Goal: Entertainment & Leisure: Consume media (video, audio)

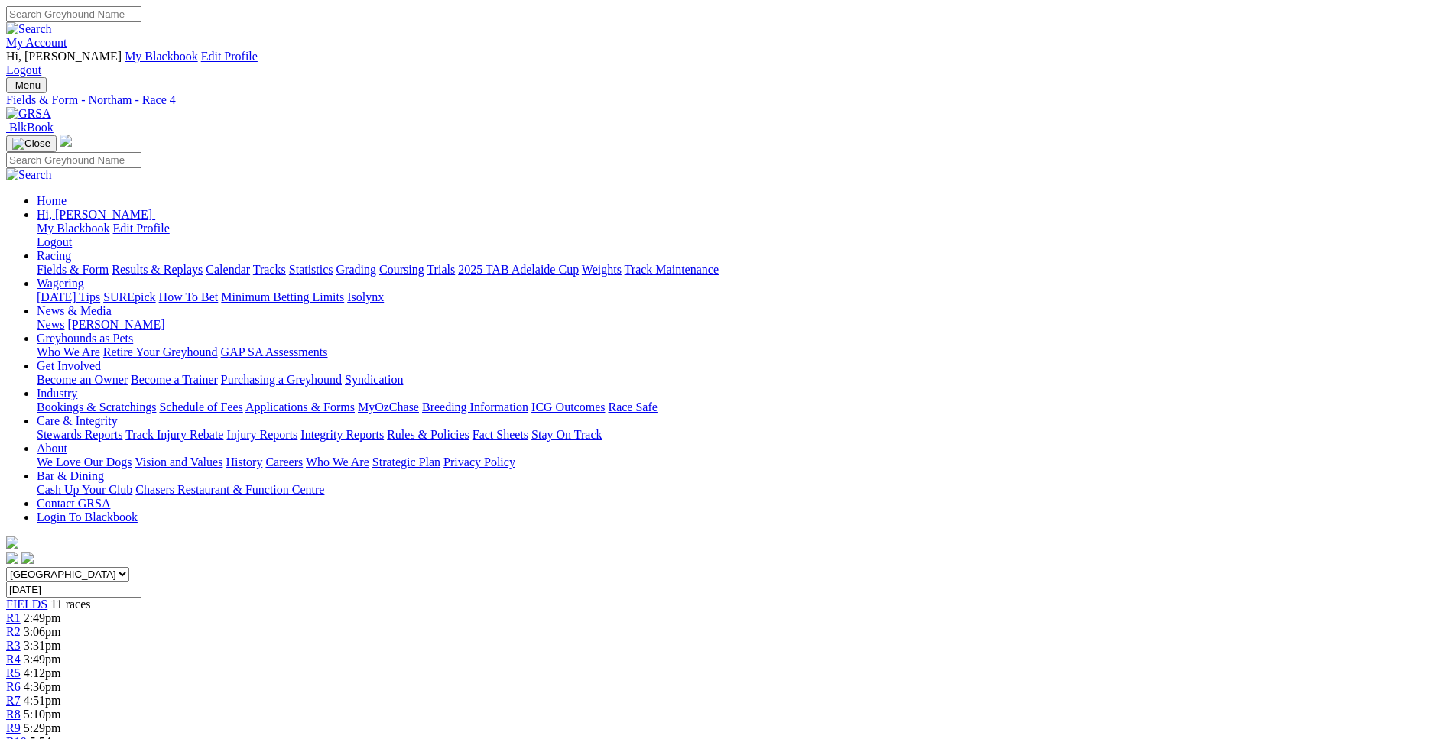
click at [61, 667] on span "4:12pm" at bounding box center [42, 673] width 37 height 13
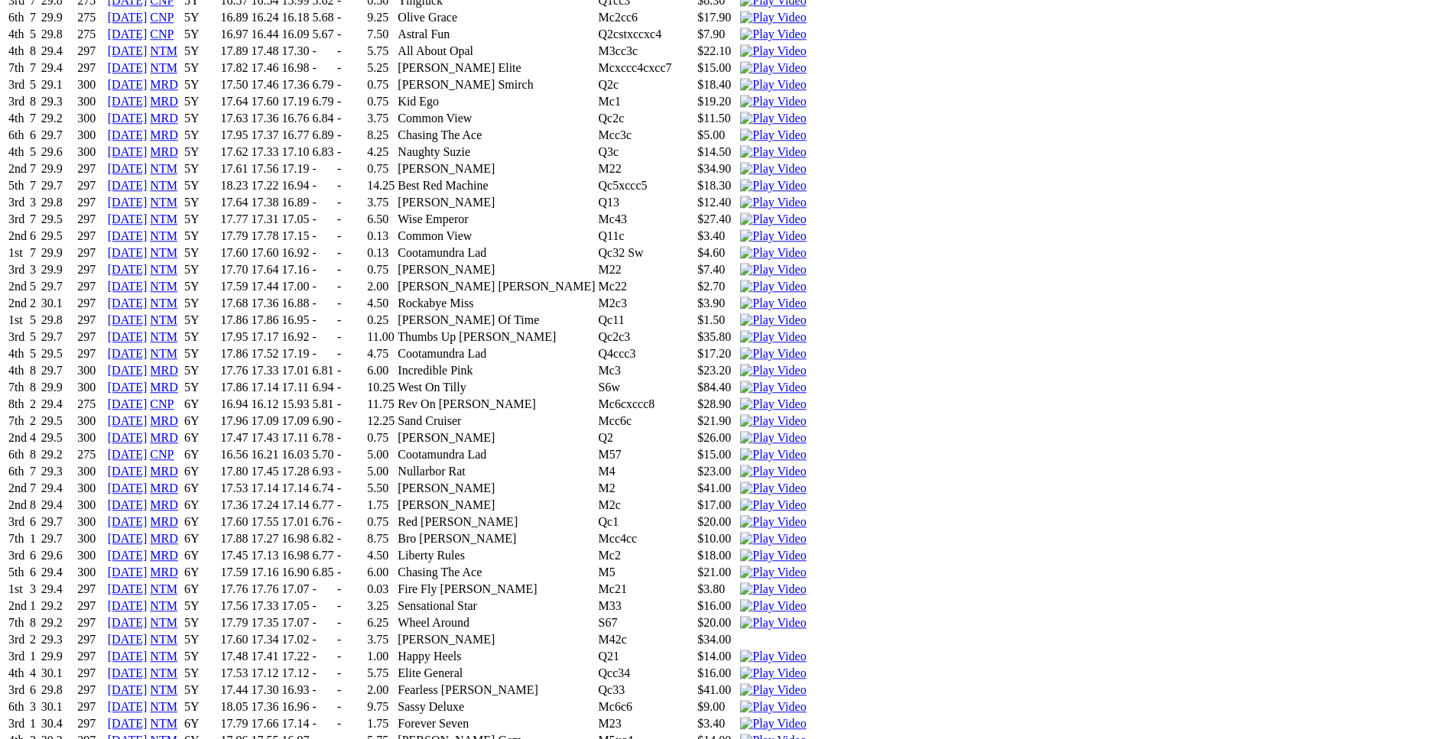
scroll to position [2572, 0]
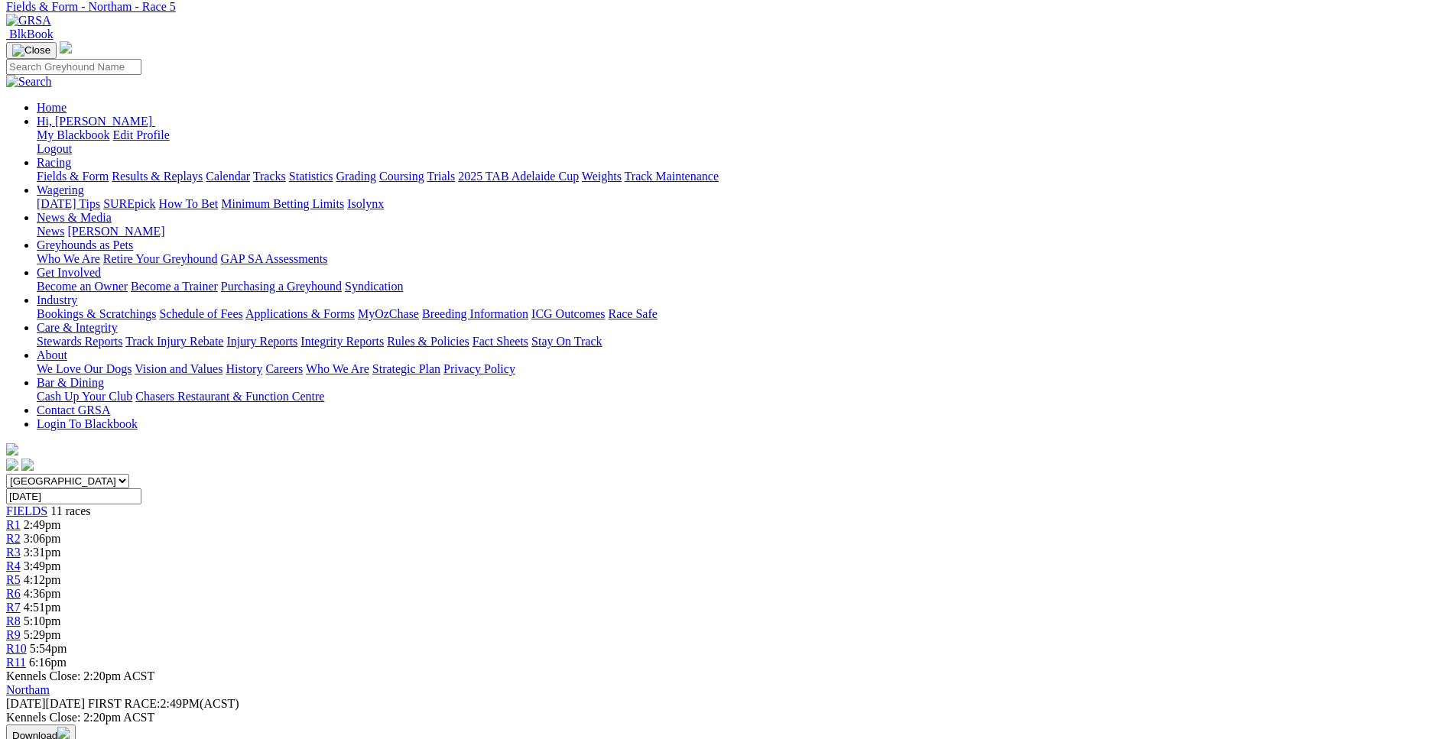
scroll to position [0, 0]
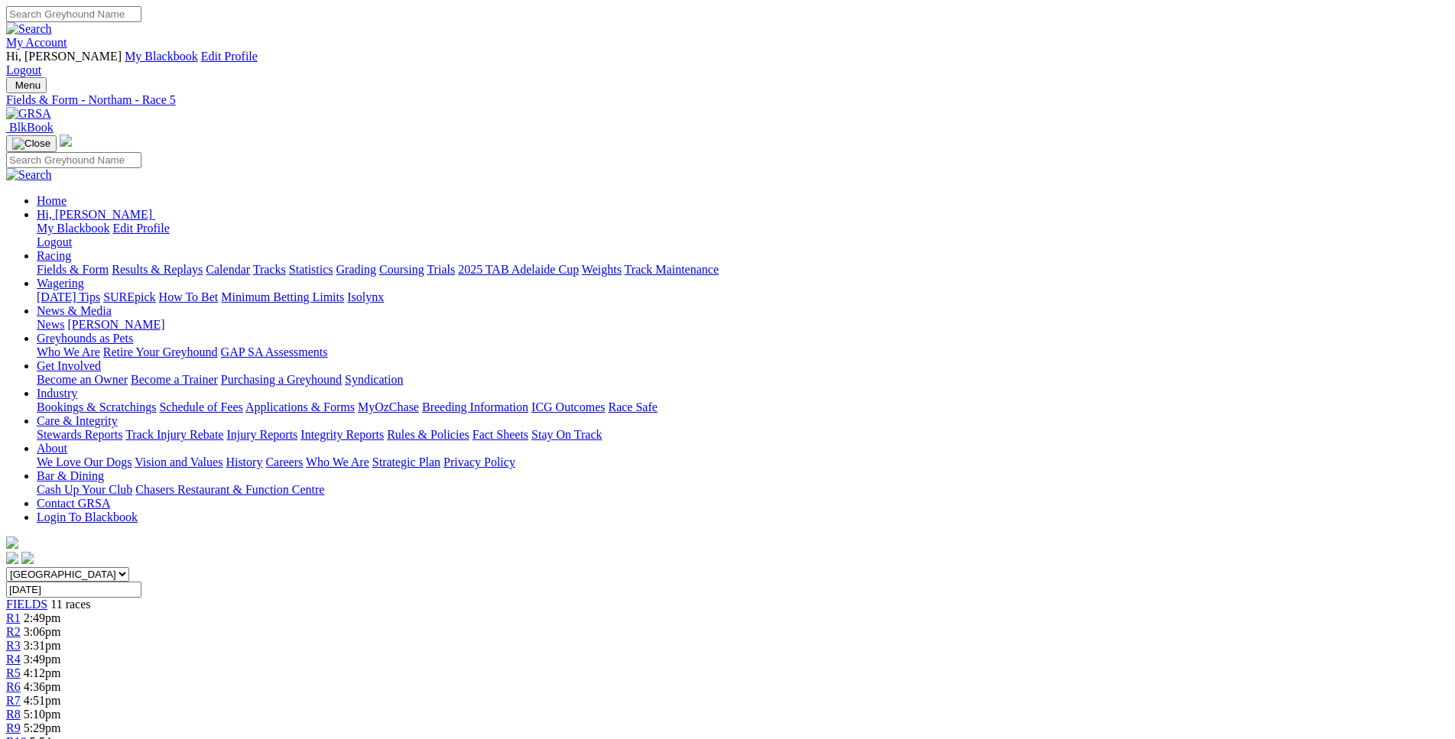
click at [761, 680] on div "R6 4:36pm" at bounding box center [727, 687] width 1443 height 14
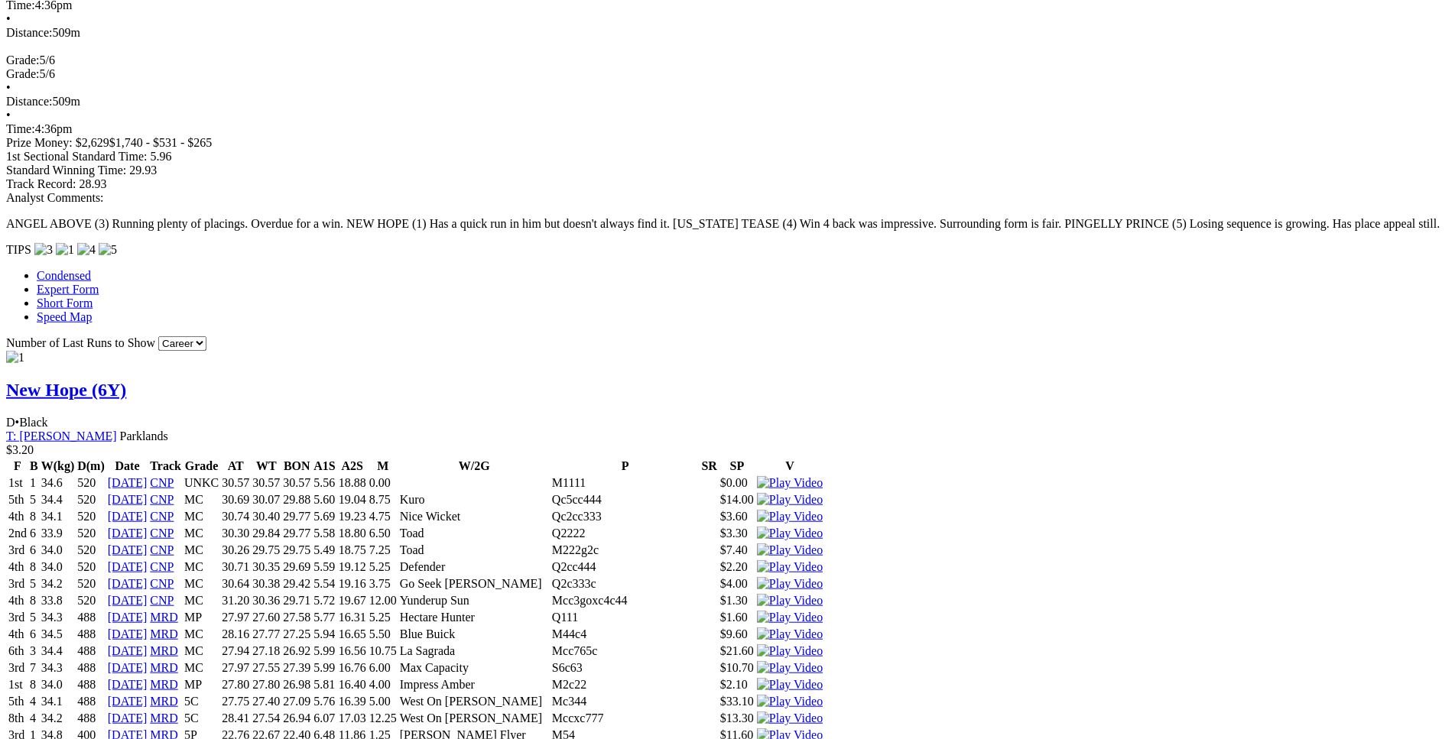
scroll to position [1247, 0]
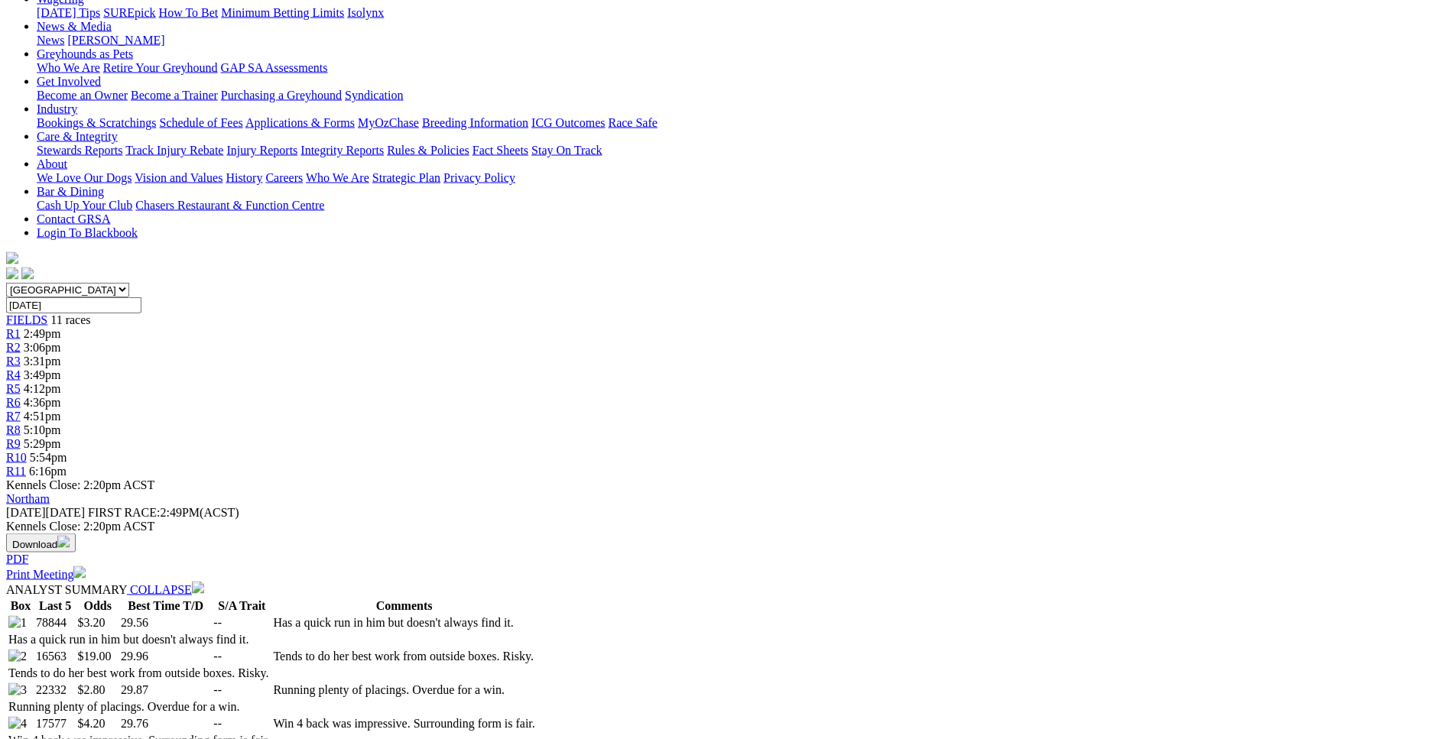
scroll to position [0, 0]
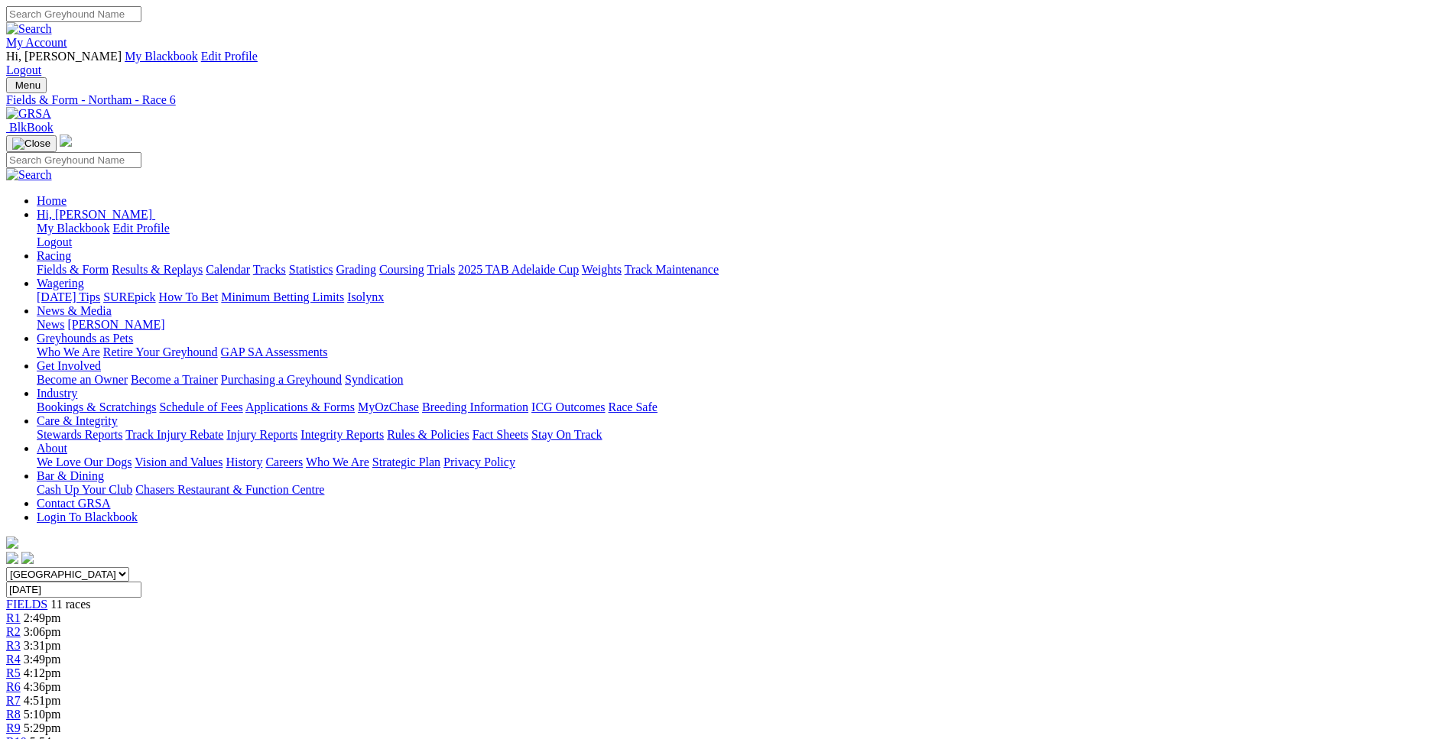
click at [21, 694] on link "R7" at bounding box center [13, 700] width 15 height 13
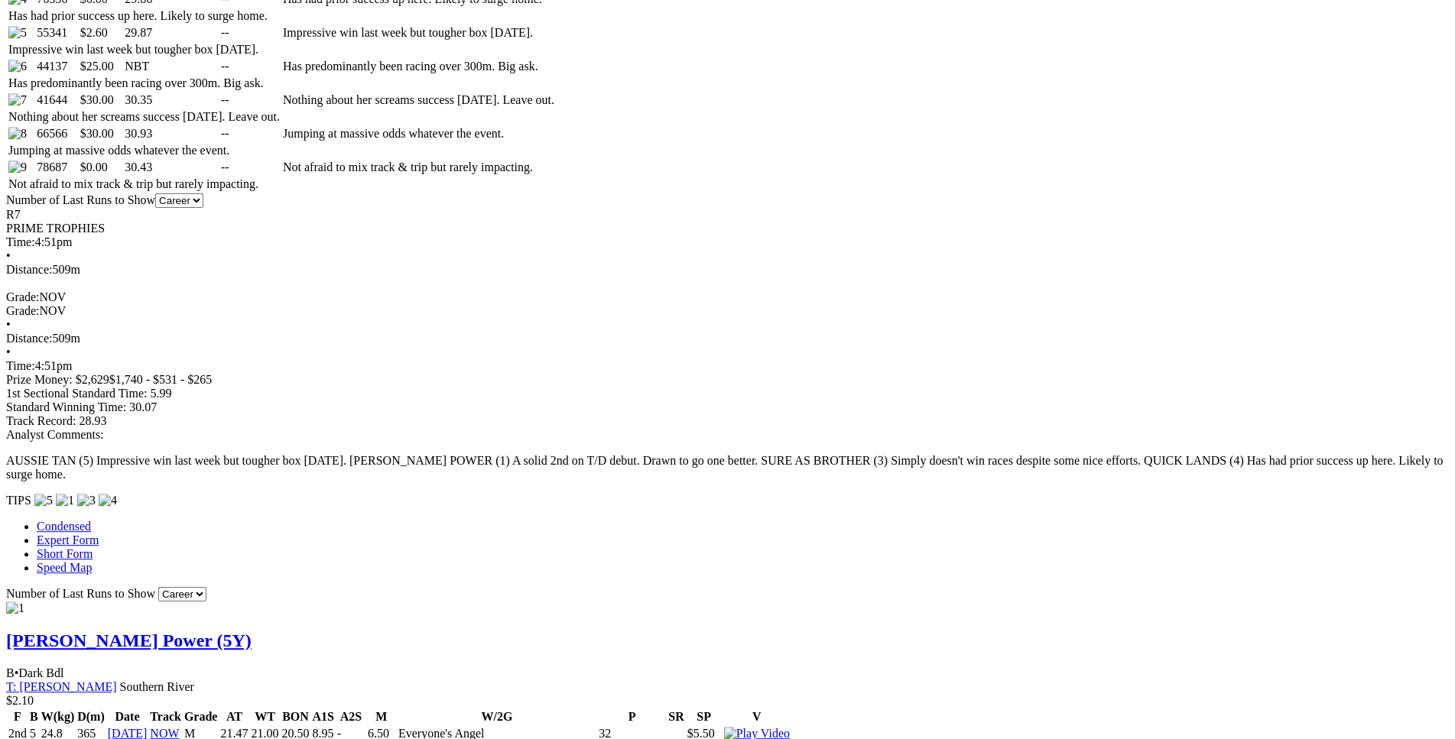
scroll to position [1013, 0]
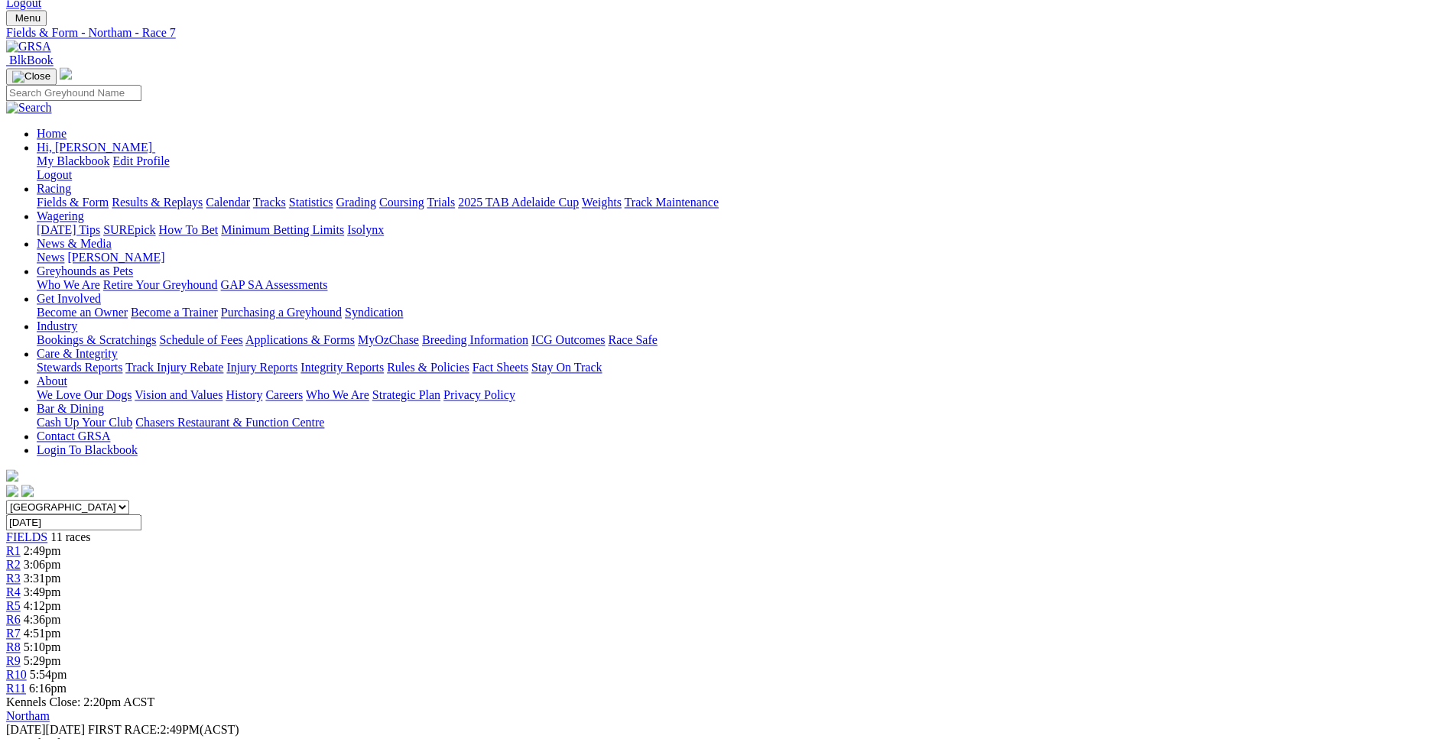
scroll to position [0, 0]
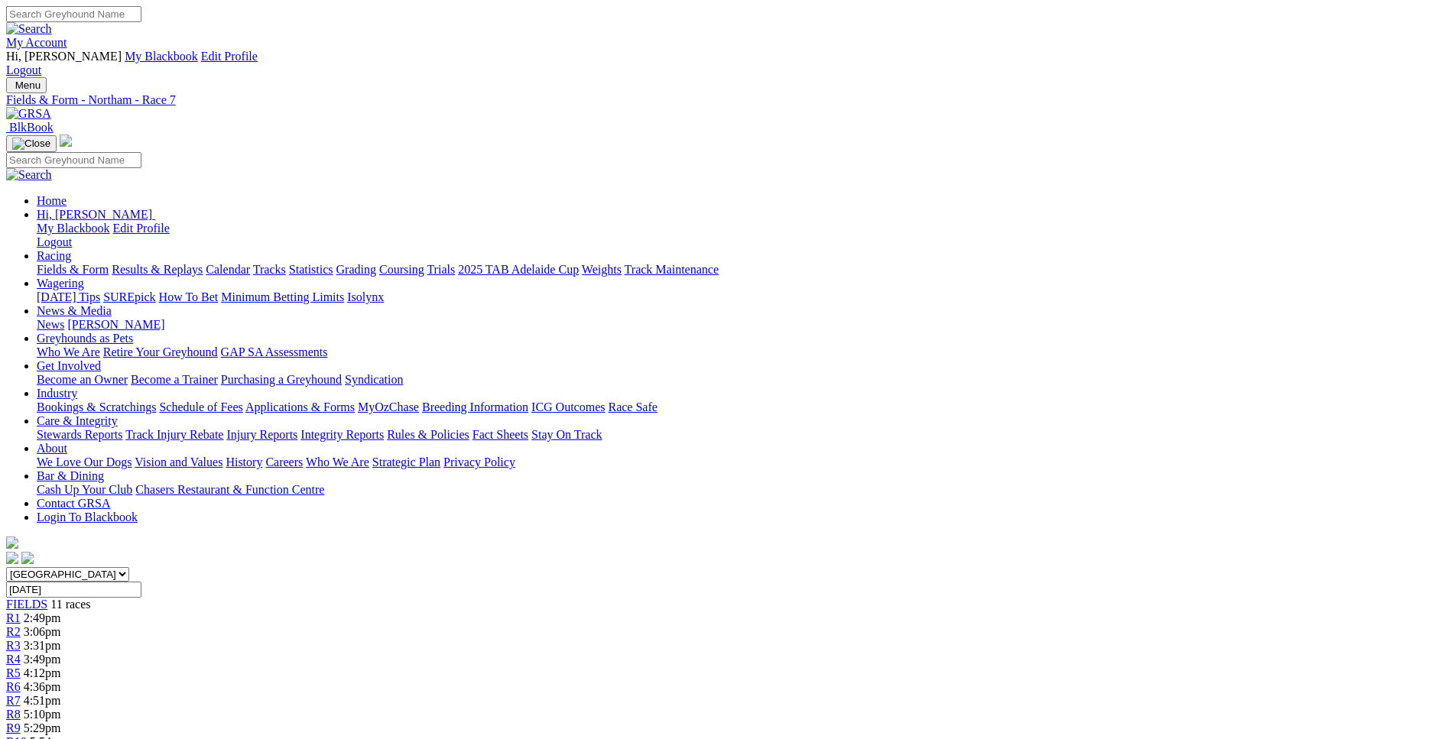
click at [902, 708] on div "R8 5:10pm" at bounding box center [727, 715] width 1443 height 14
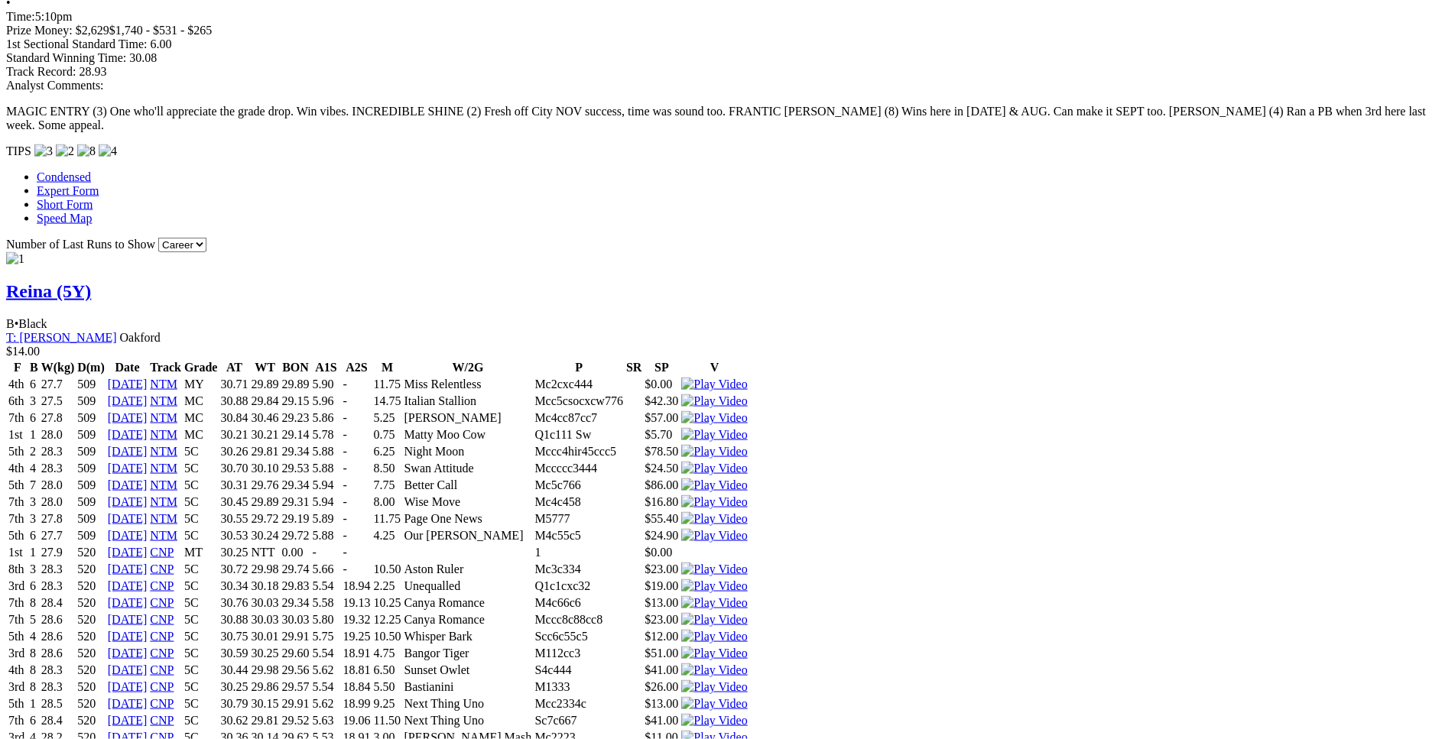
scroll to position [1326, 0]
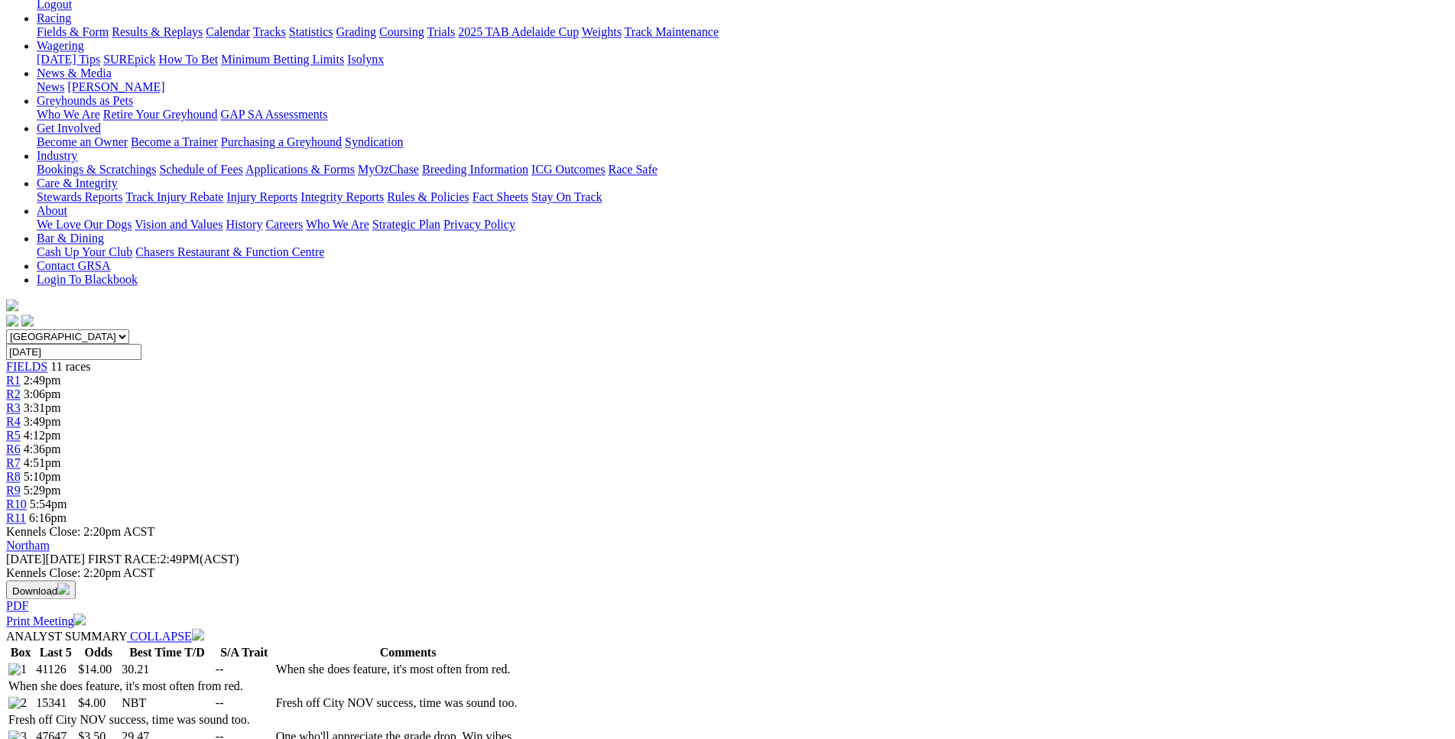
scroll to position [235, 0]
click at [1022, 487] on div "R9 5:29pm" at bounding box center [727, 494] width 1443 height 14
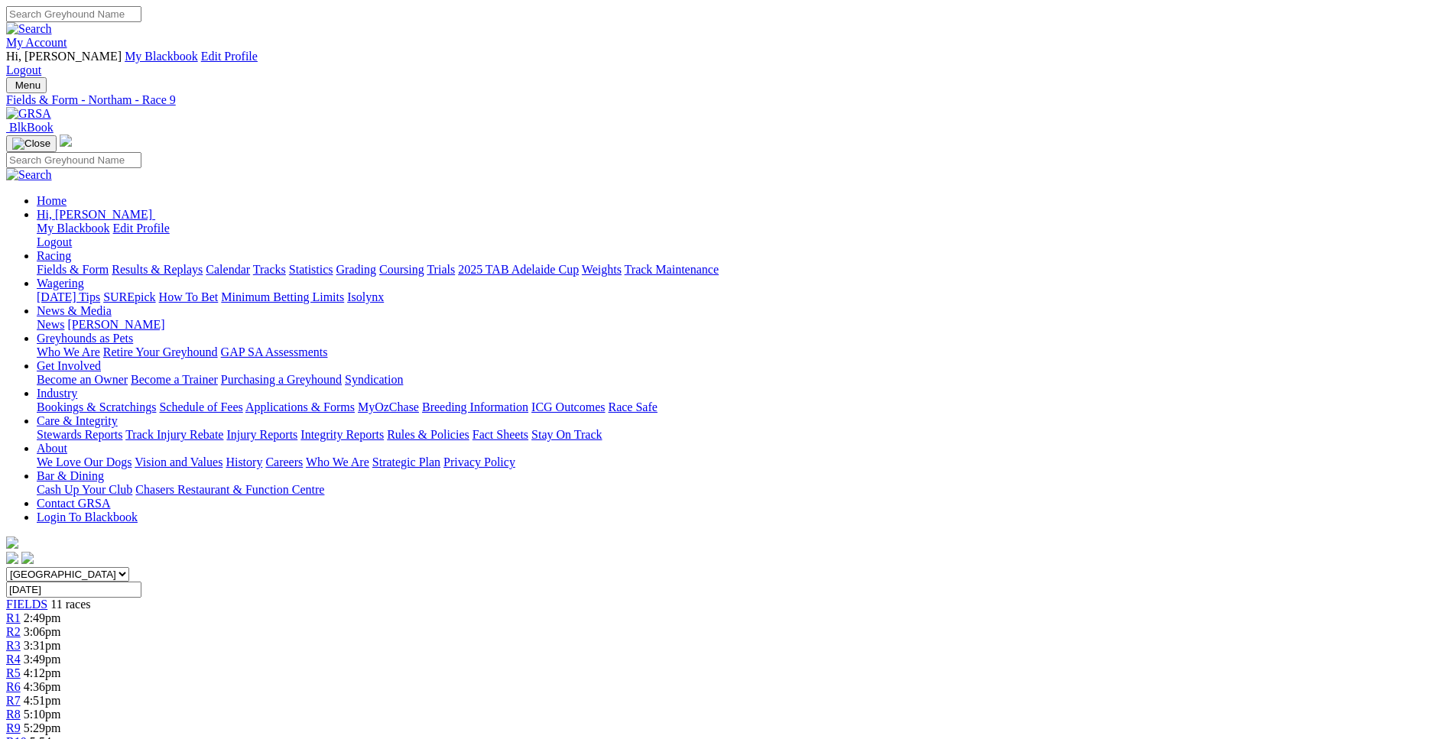
click at [27, 735] on link "R10" at bounding box center [16, 741] width 21 height 13
click at [61, 612] on span "2:49pm" at bounding box center [42, 618] width 37 height 13
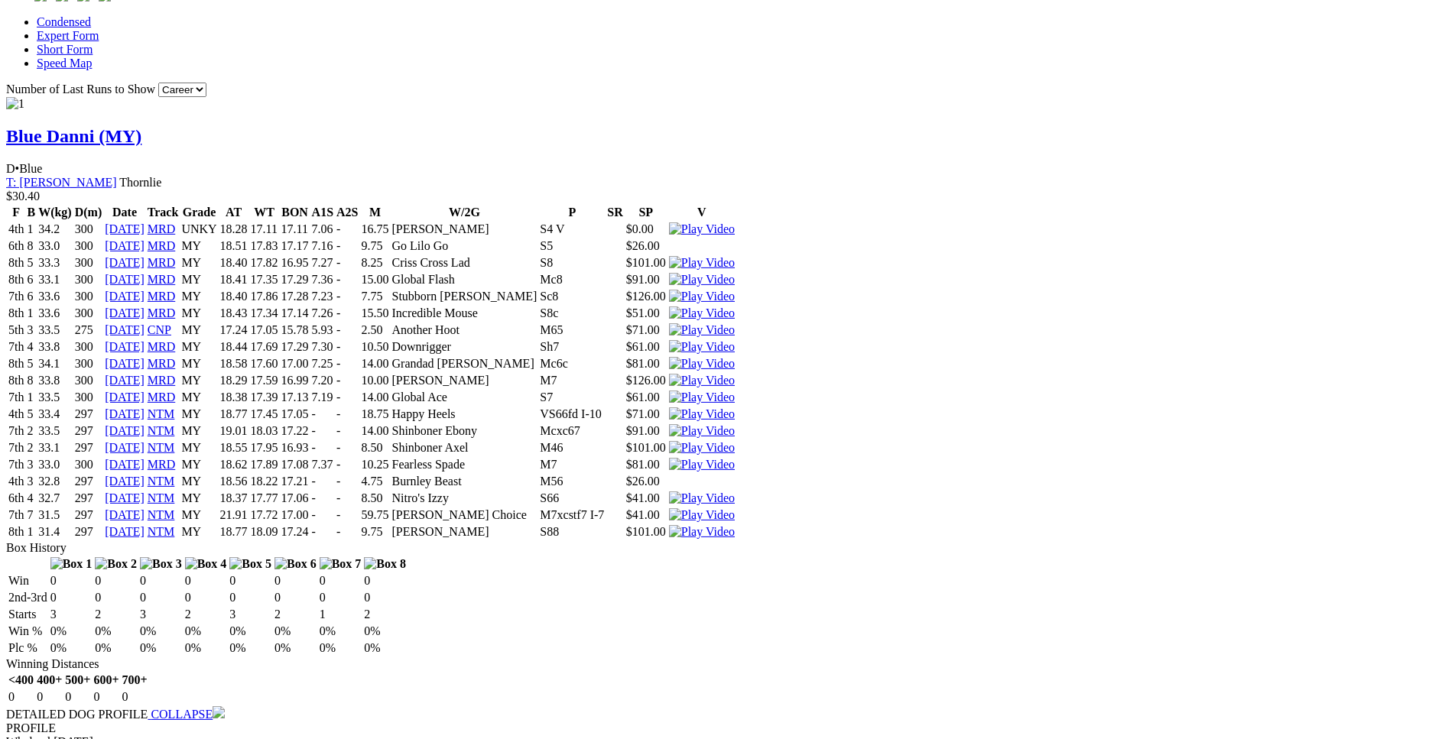
scroll to position [1481, 0]
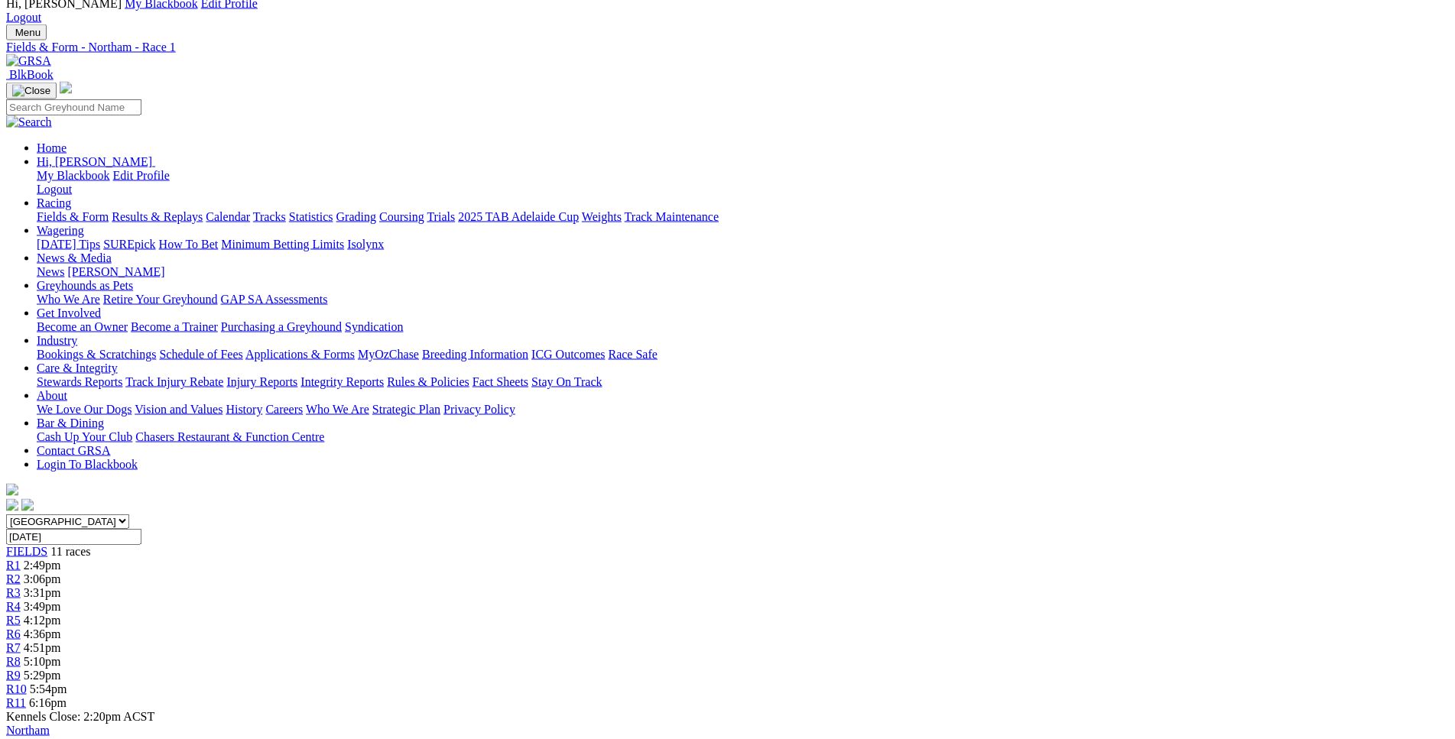
scroll to position [0, 0]
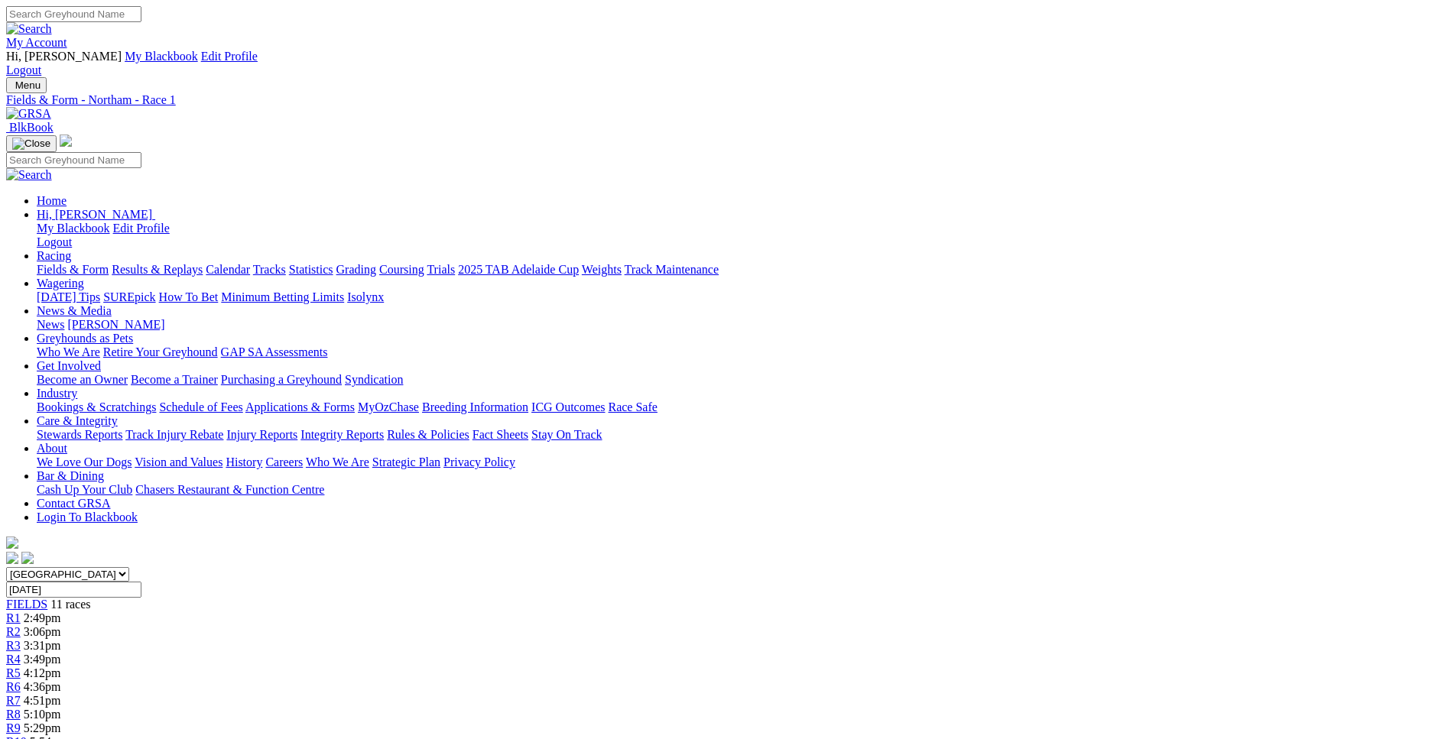
click at [61, 653] on span "3:49pm" at bounding box center [42, 659] width 37 height 13
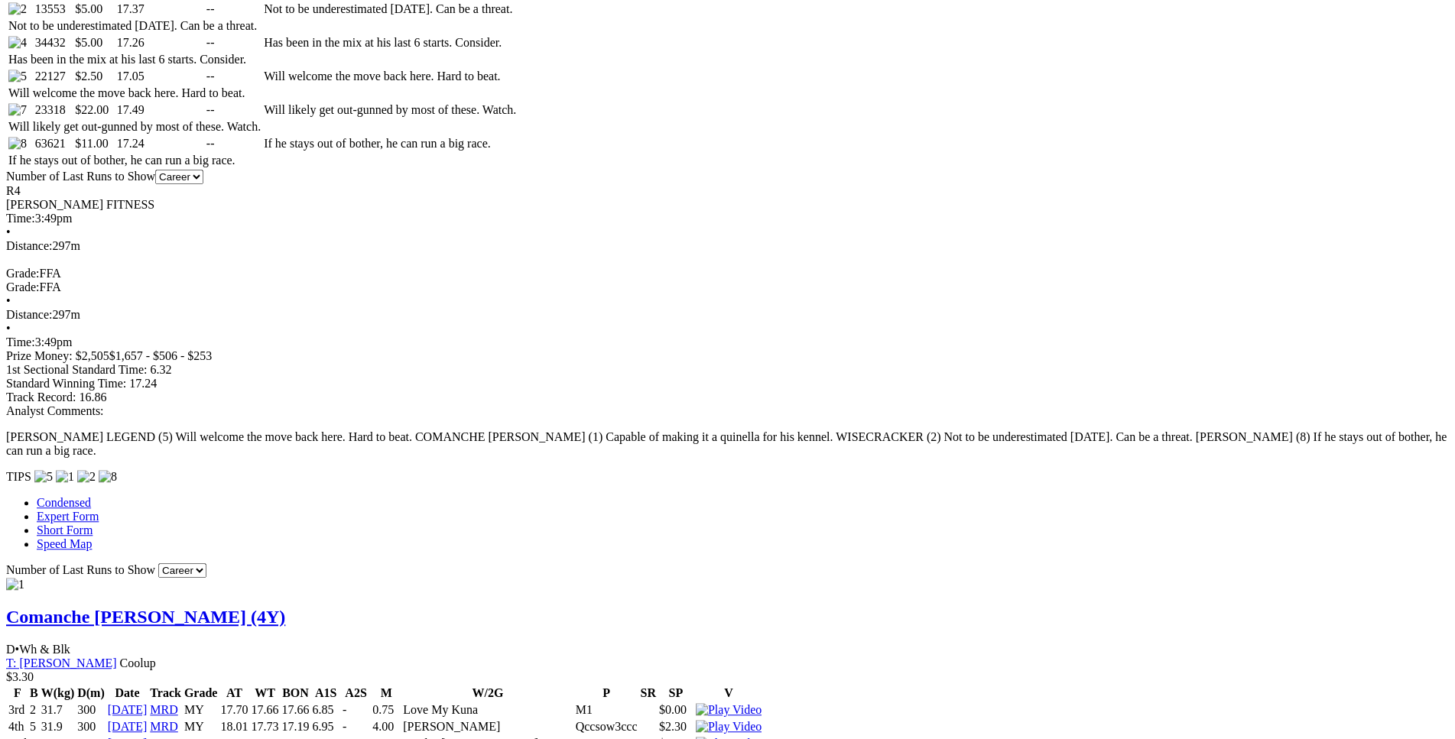
scroll to position [934, 0]
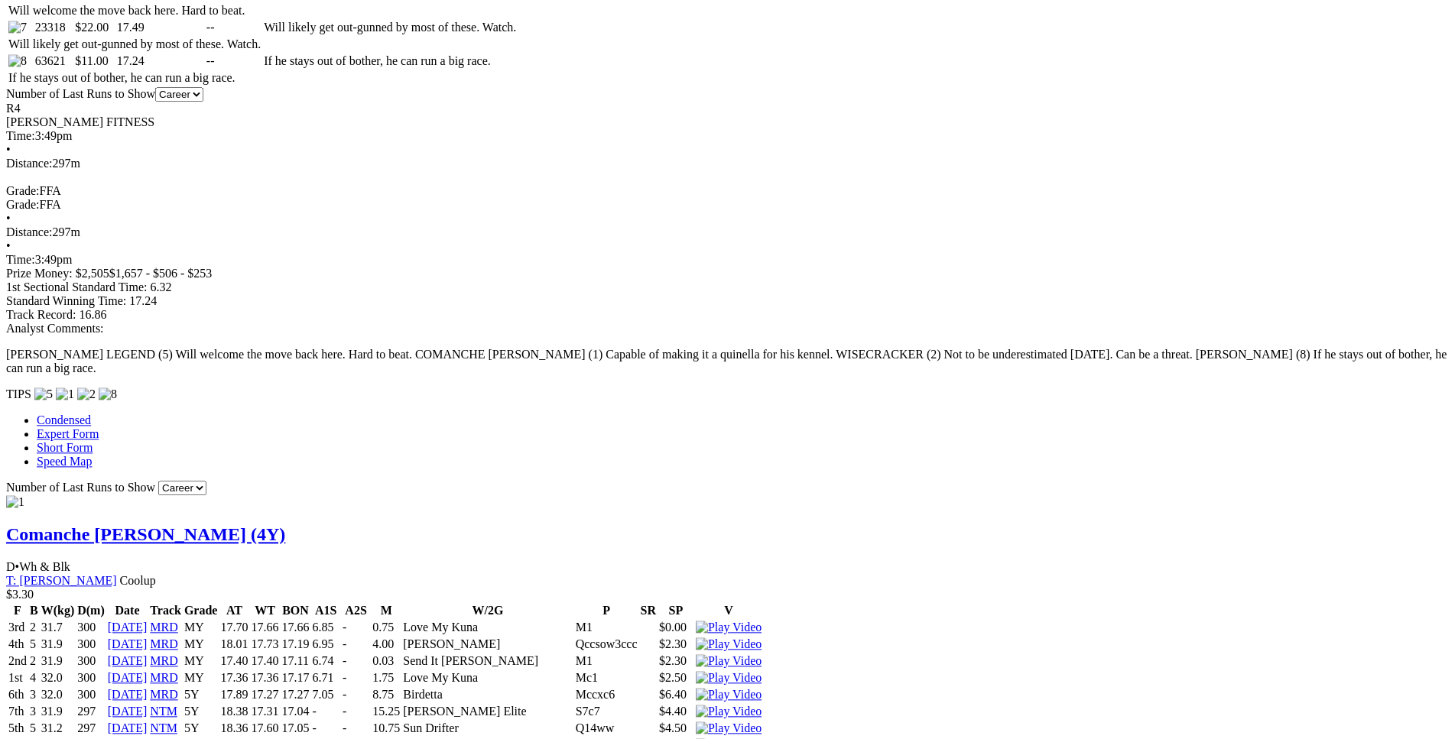
scroll to position [1013, 0]
drag, startPoint x: 397, startPoint y: 254, endPoint x: 890, endPoint y: 261, distance: 493.1
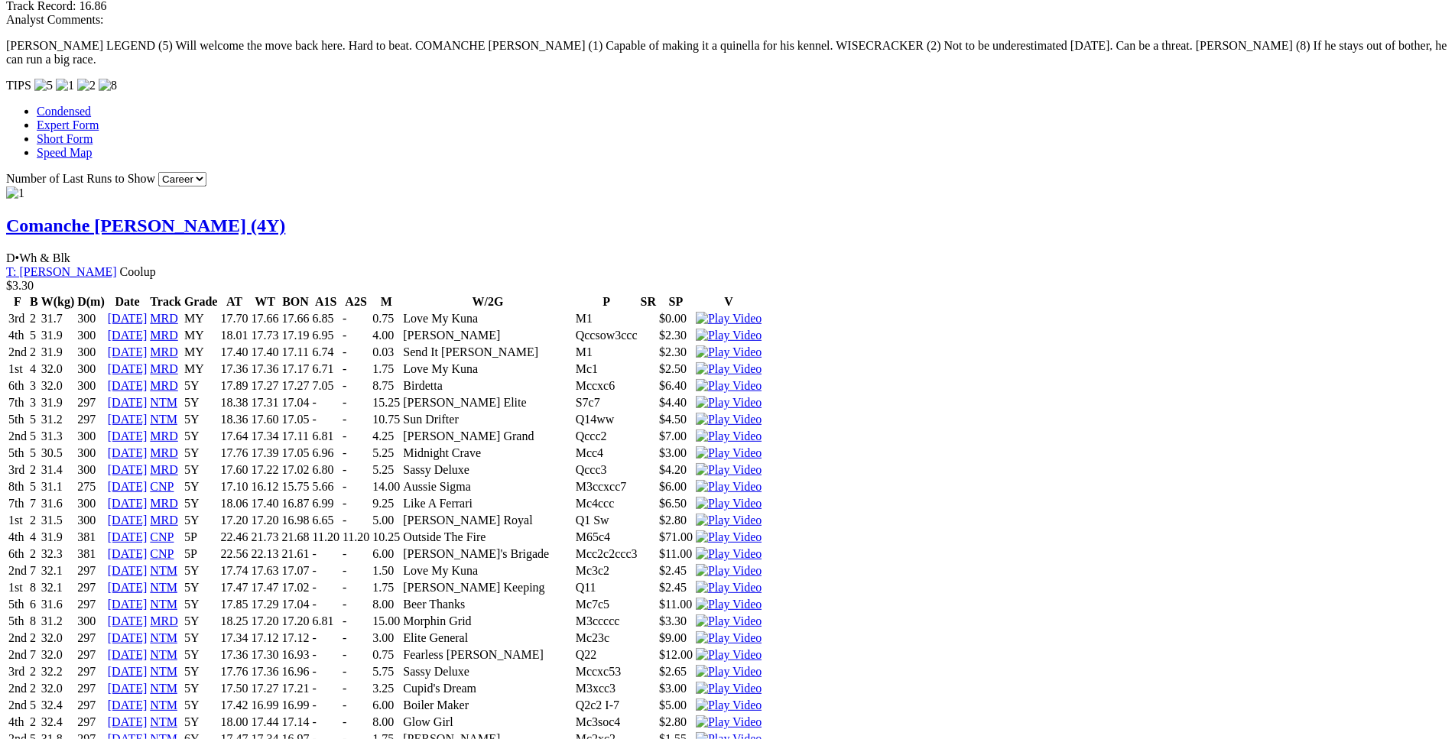
scroll to position [1324, 0]
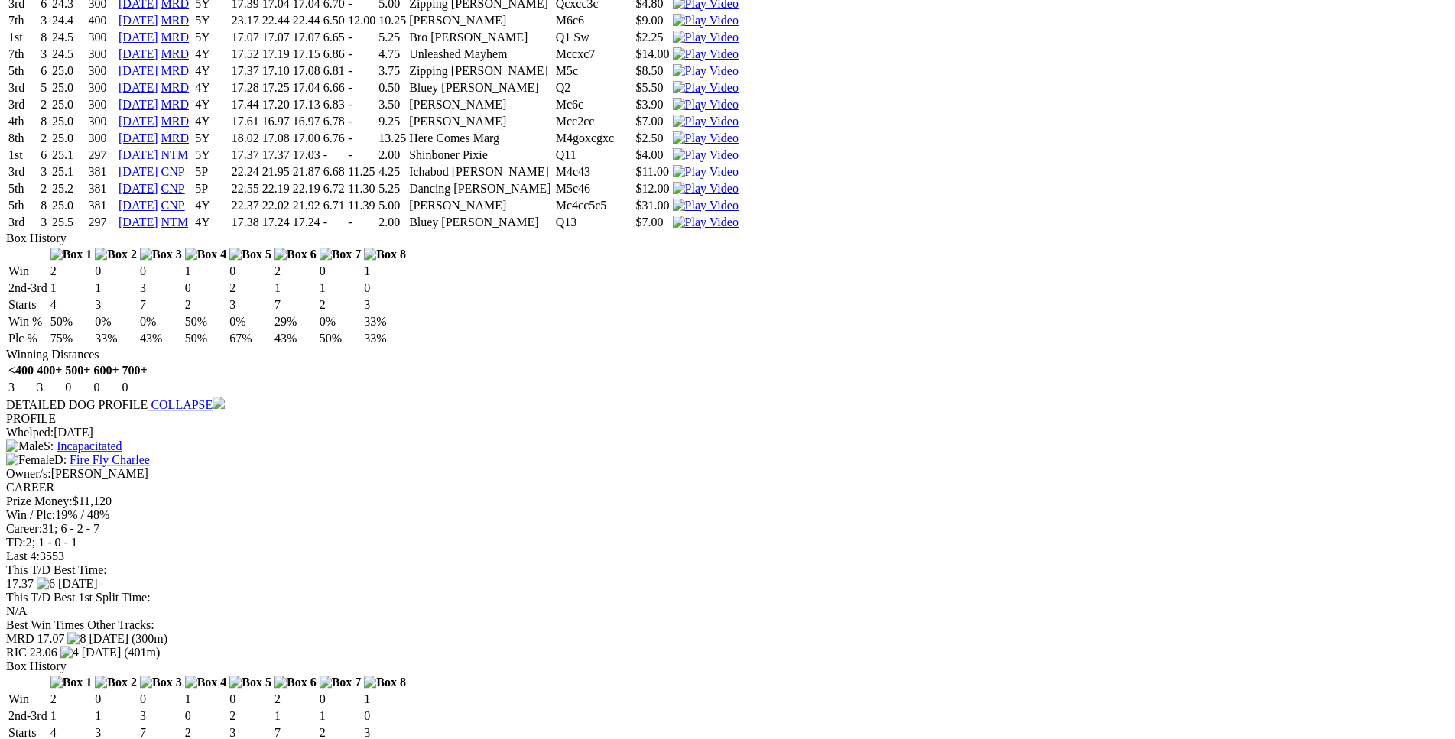
scroll to position [3117, 0]
drag, startPoint x: 393, startPoint y: 441, endPoint x: 878, endPoint y: 441, distance: 485.4
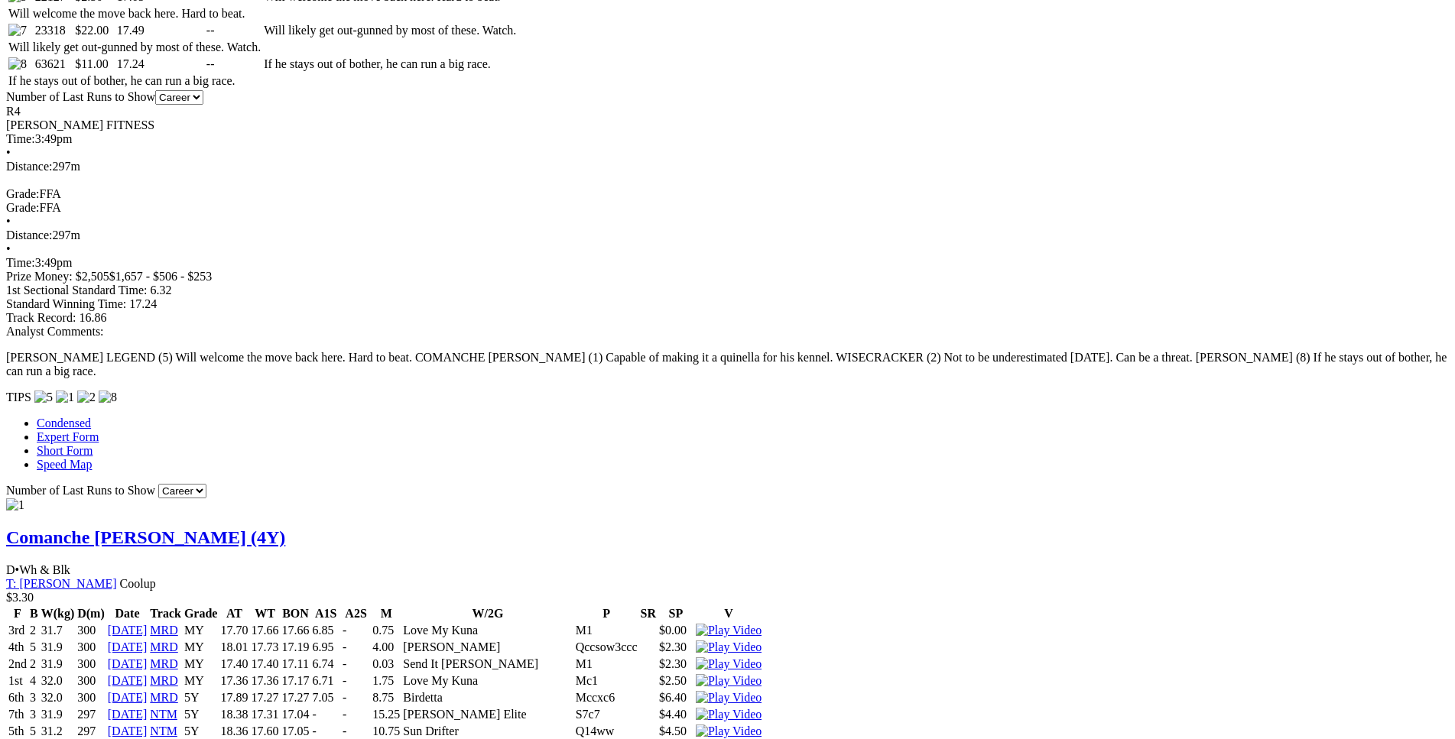
scroll to position [1012, 0]
drag, startPoint x: 392, startPoint y: 120, endPoint x: 886, endPoint y: 117, distance: 493.8
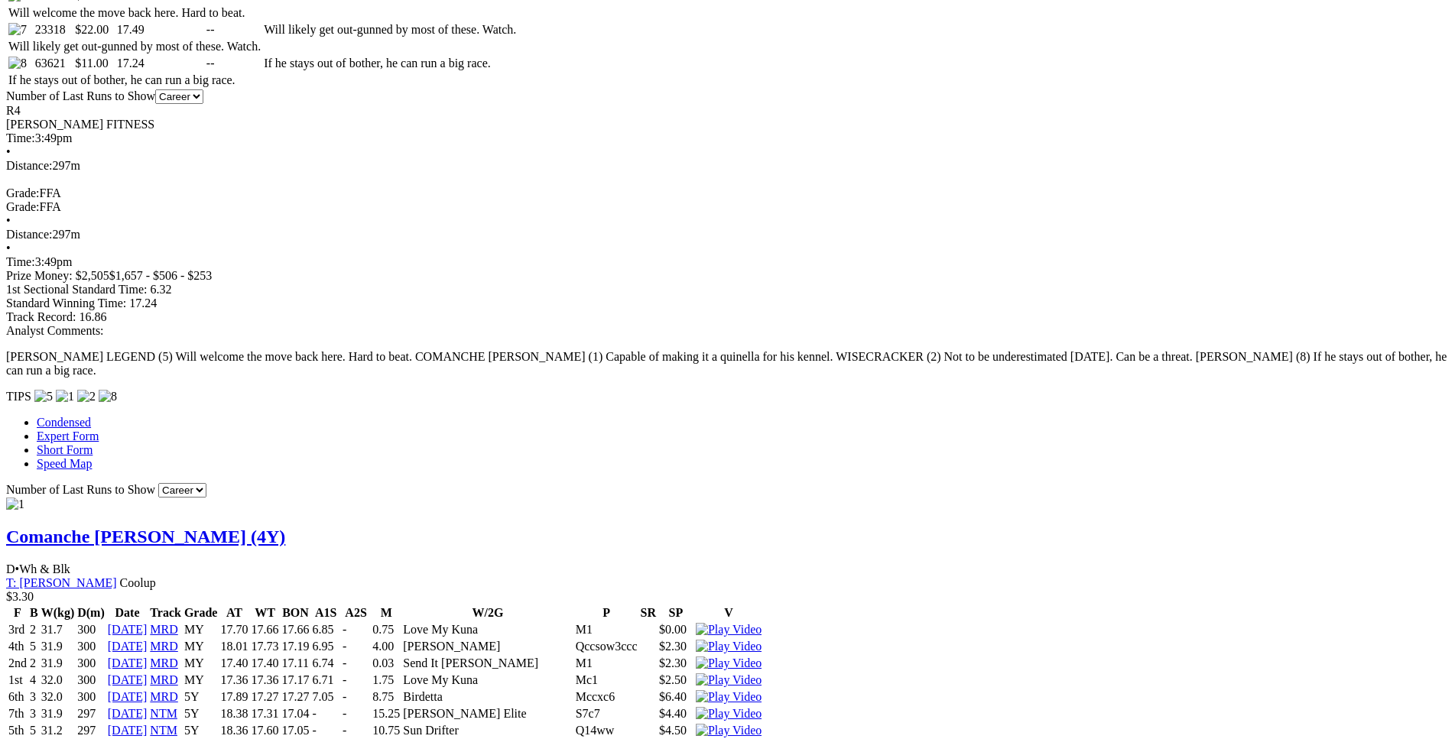
drag, startPoint x: 400, startPoint y: 255, endPoint x: 887, endPoint y: 257, distance: 487.0
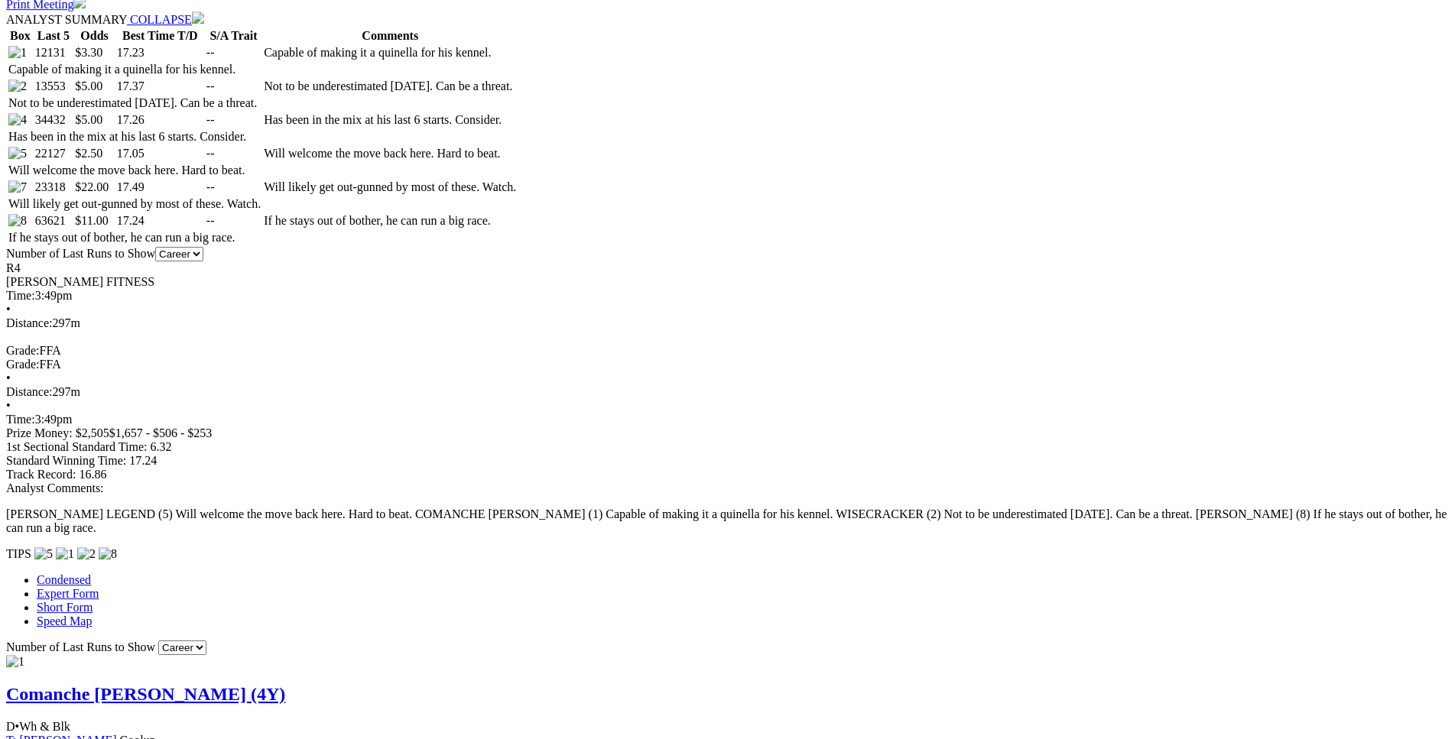
scroll to position [933, 0]
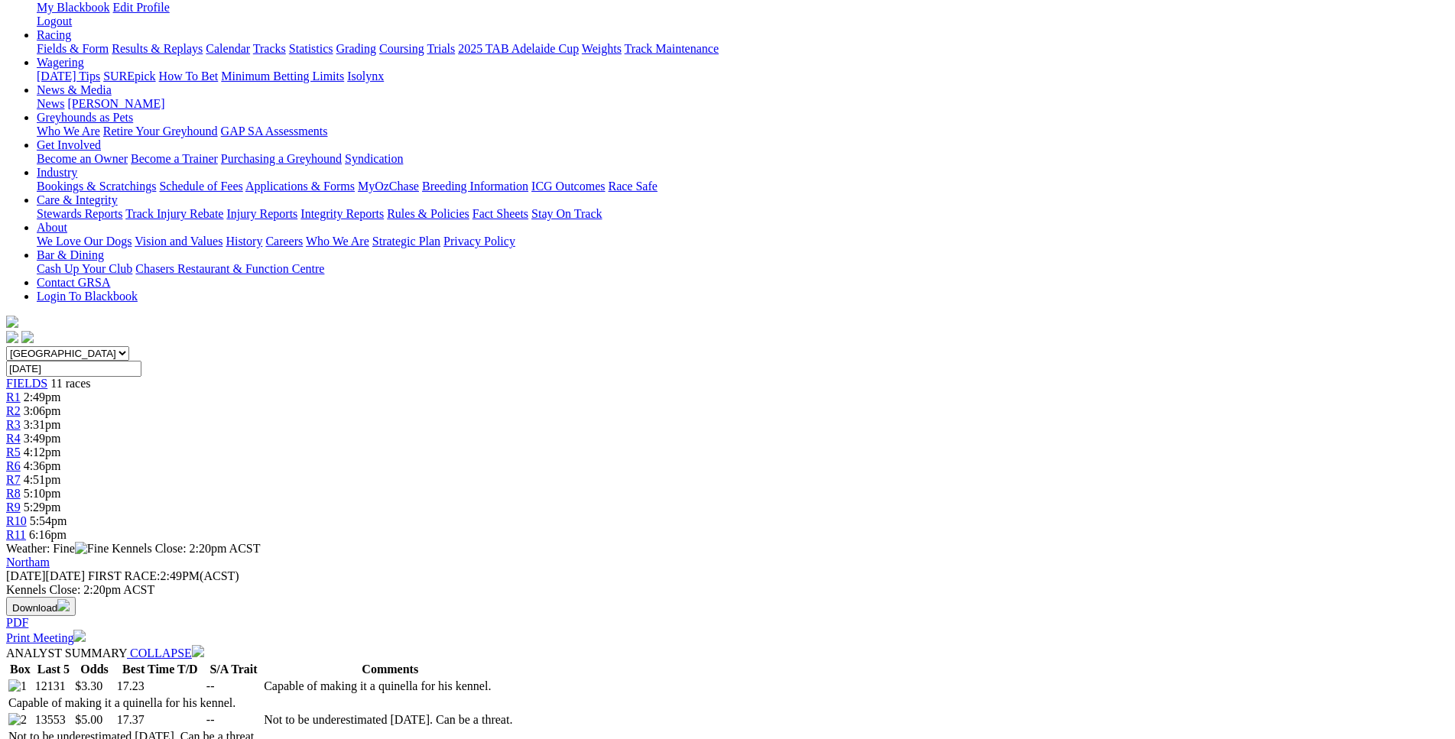
scroll to position [0, 0]
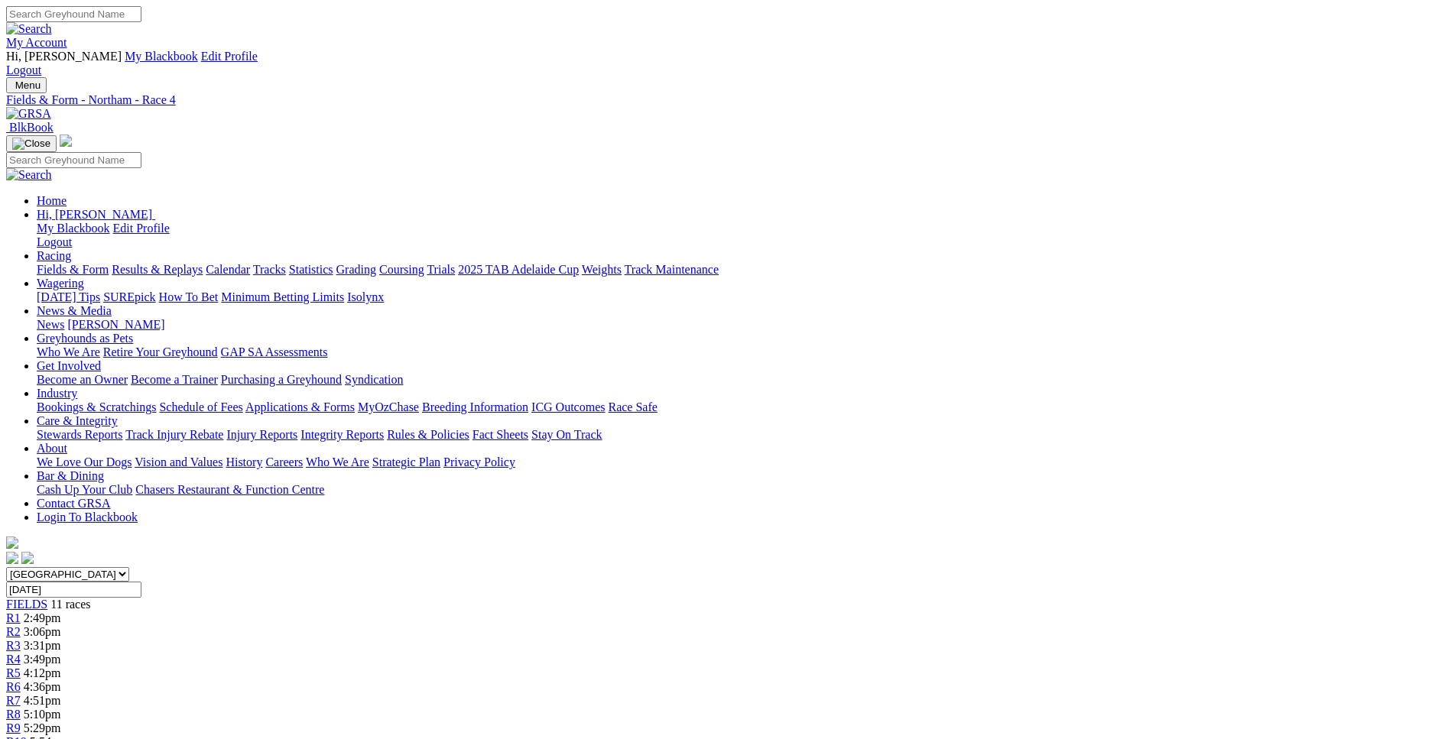
click at [21, 667] on link "R5" at bounding box center [13, 673] width 15 height 13
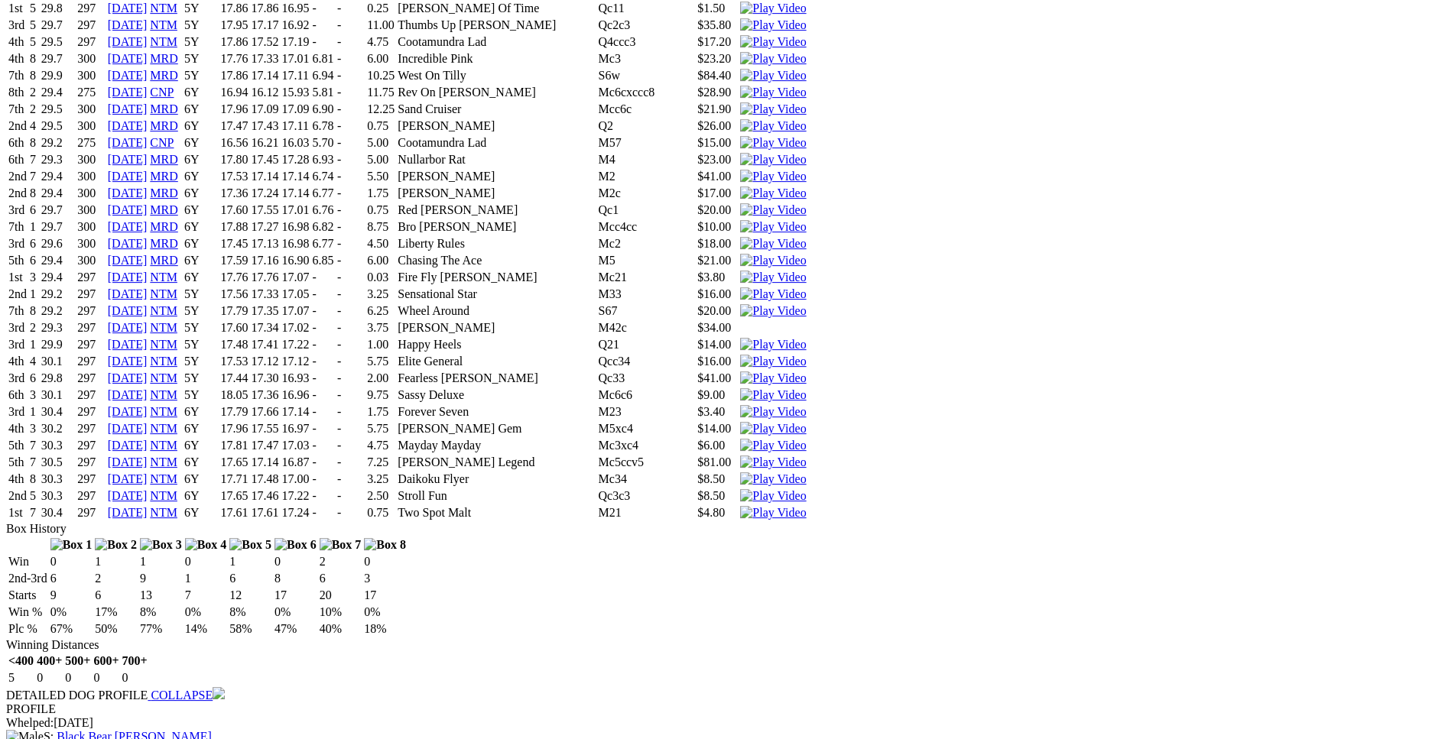
scroll to position [2884, 0]
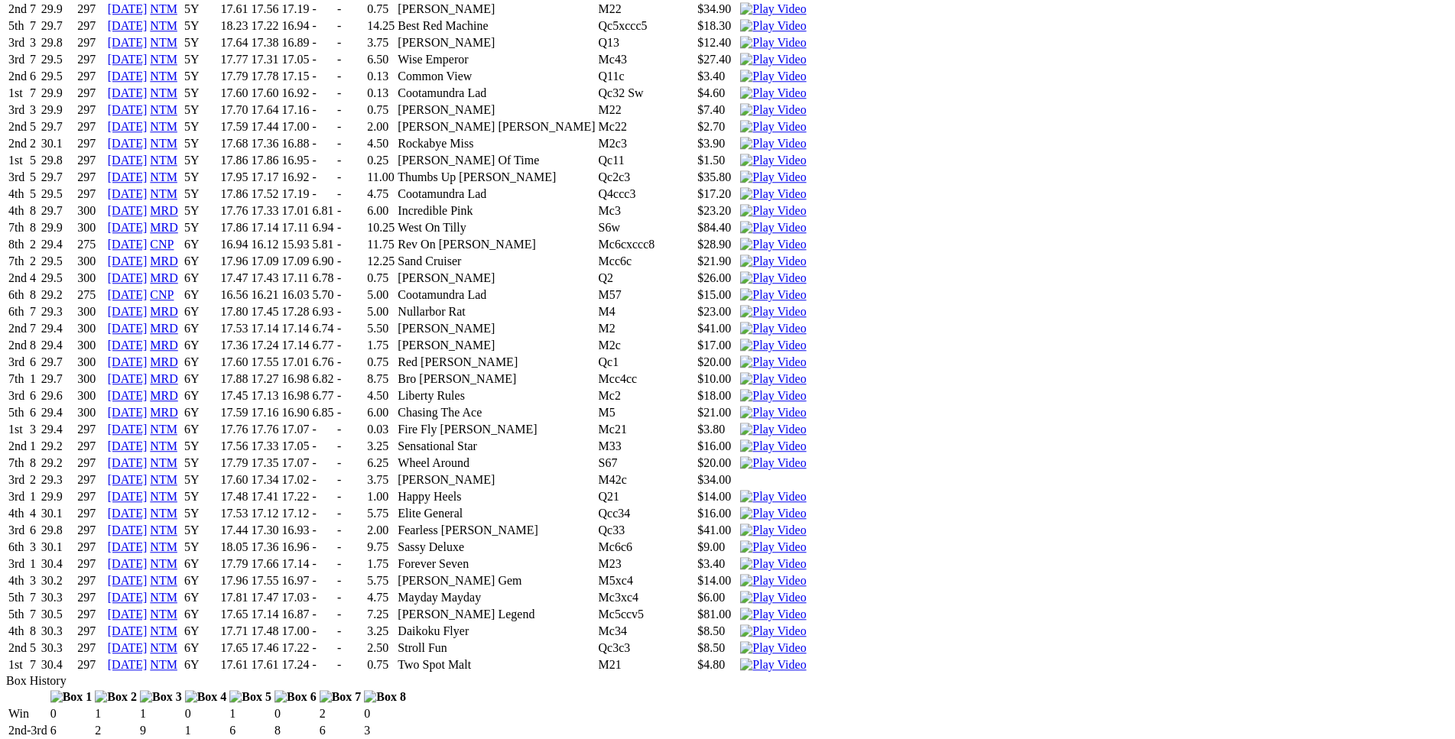
scroll to position [2728, 0]
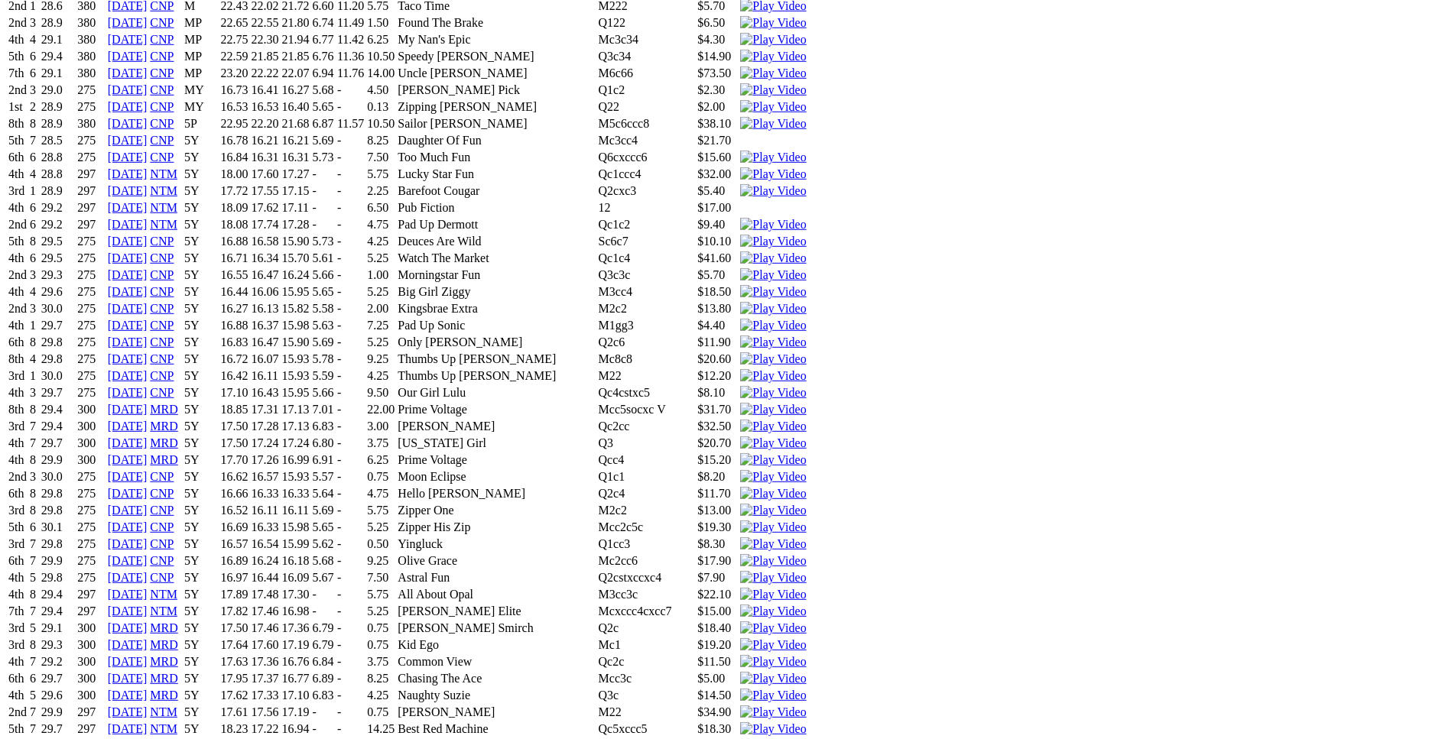
scroll to position [2027, 0]
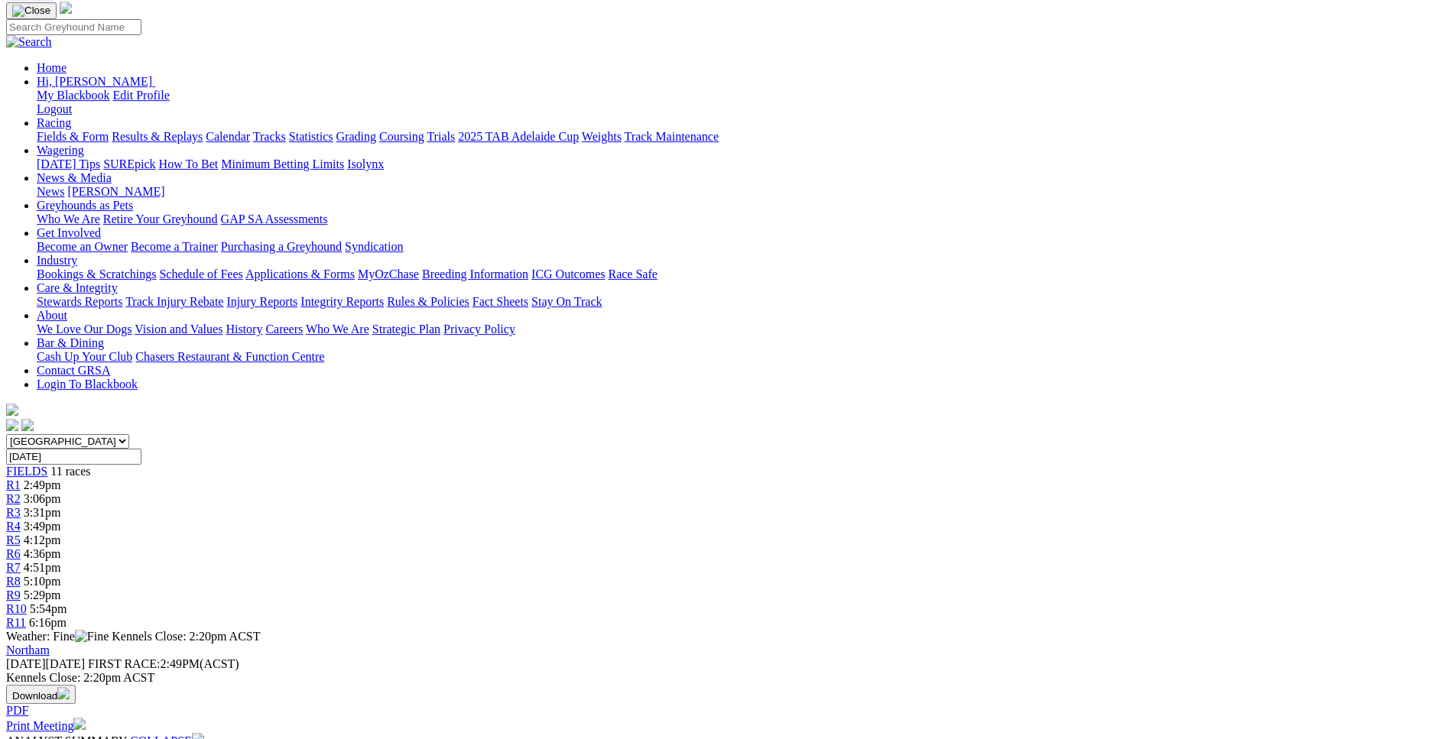
scroll to position [0, 0]
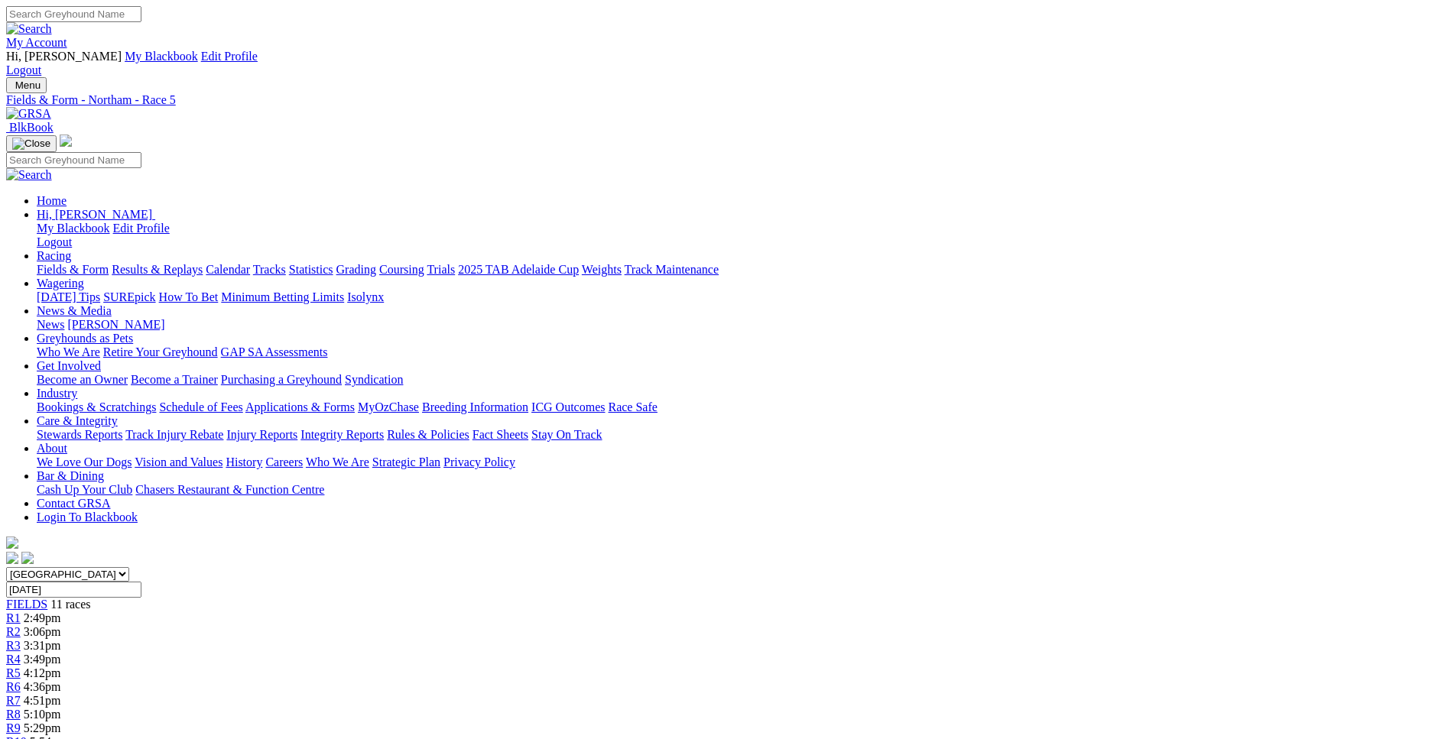
click at [61, 680] on span "4:36pm" at bounding box center [42, 686] width 37 height 13
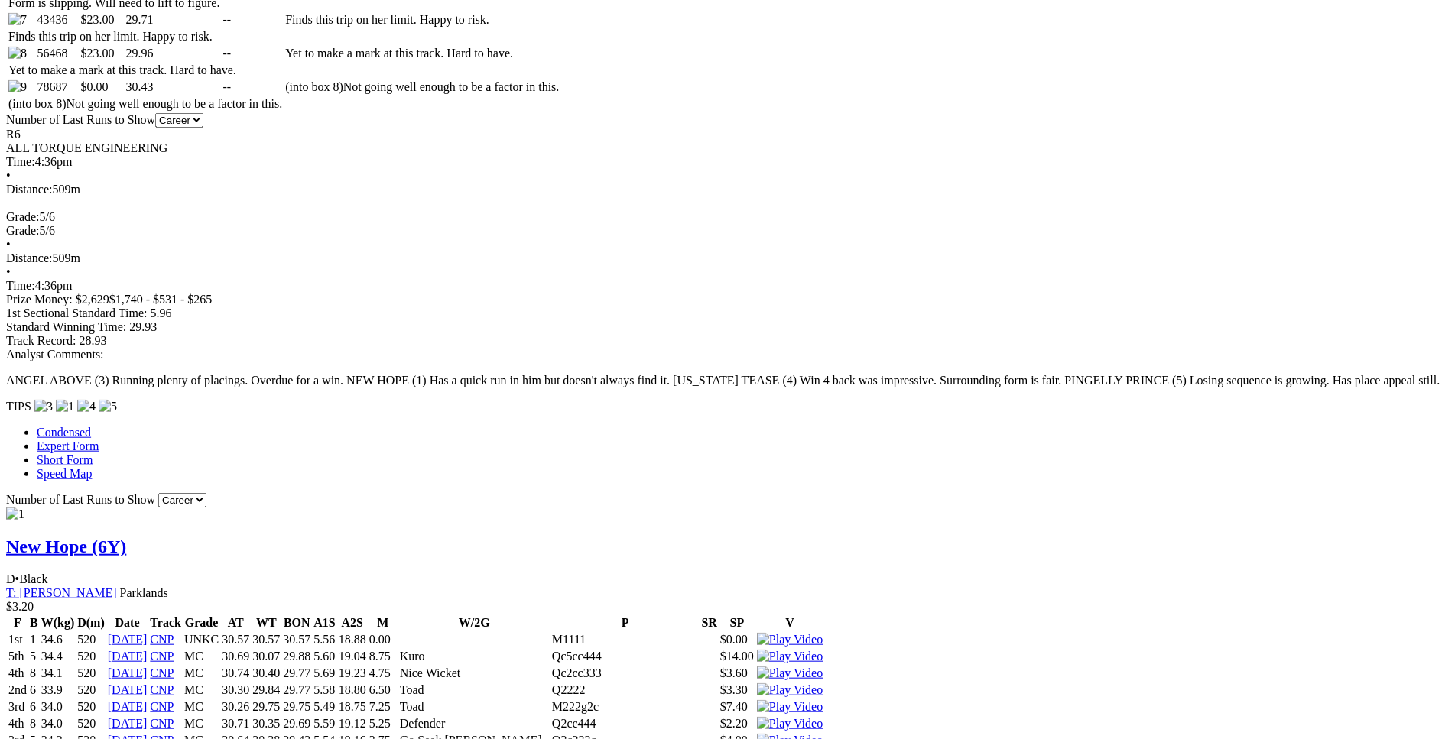
scroll to position [1090, 0]
drag, startPoint x: 382, startPoint y: 388, endPoint x: 893, endPoint y: 386, distance: 510.7
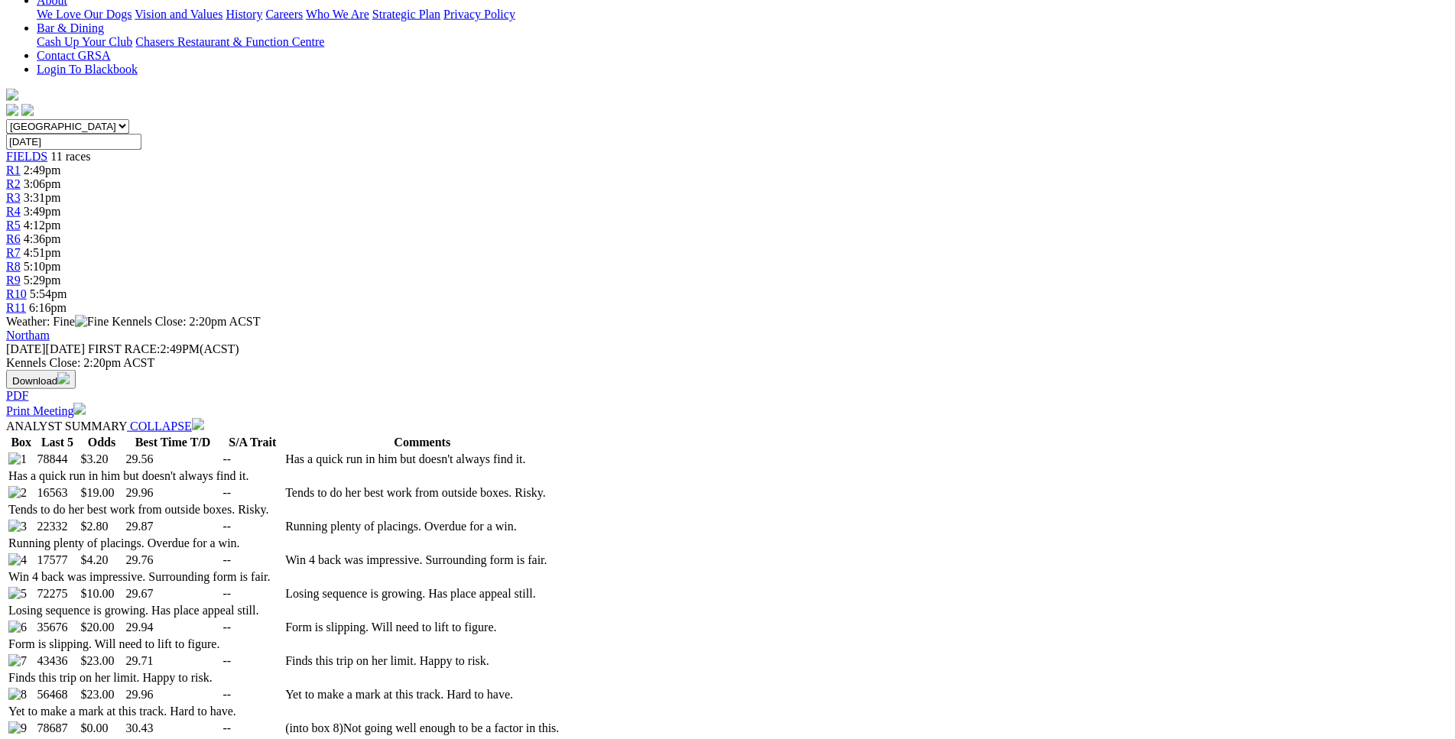
scroll to position [0, 0]
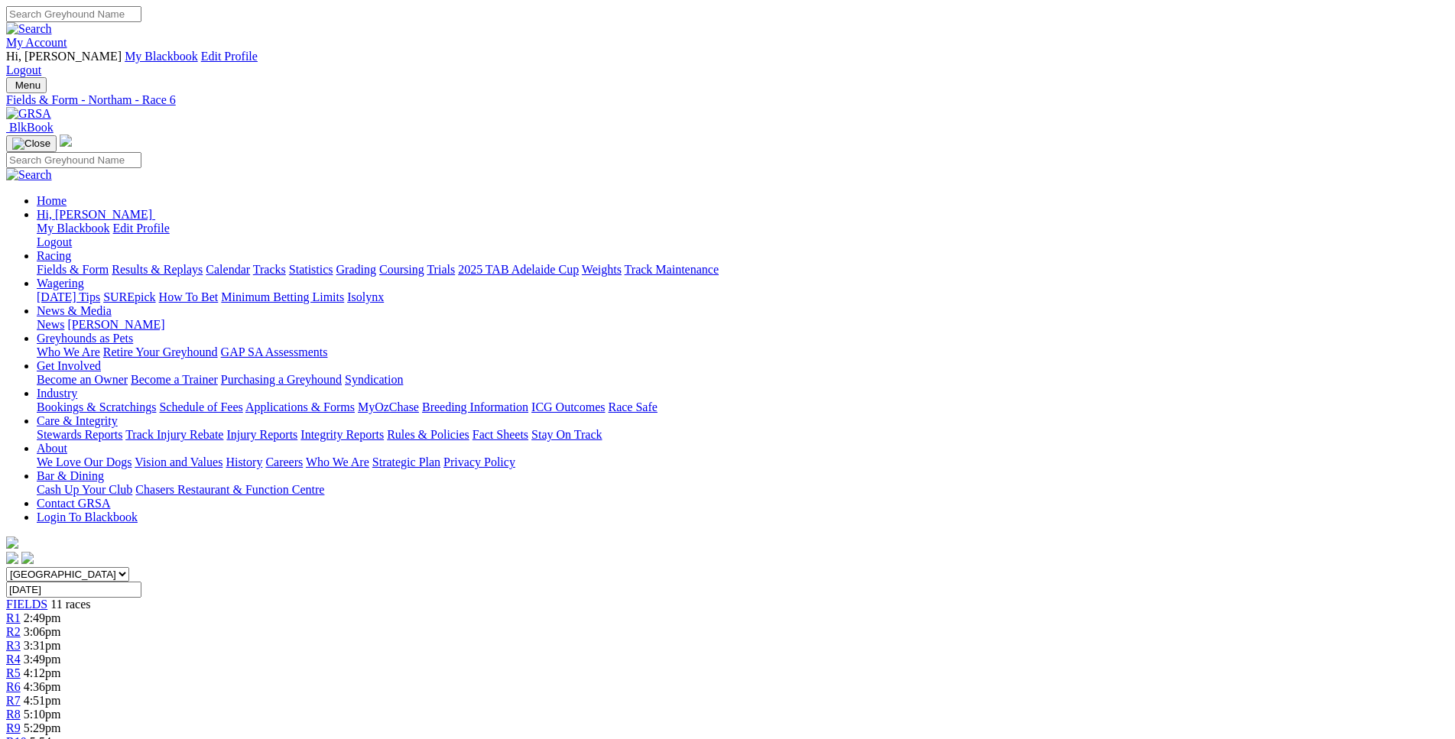
click at [21, 694] on link "R7" at bounding box center [13, 700] width 15 height 13
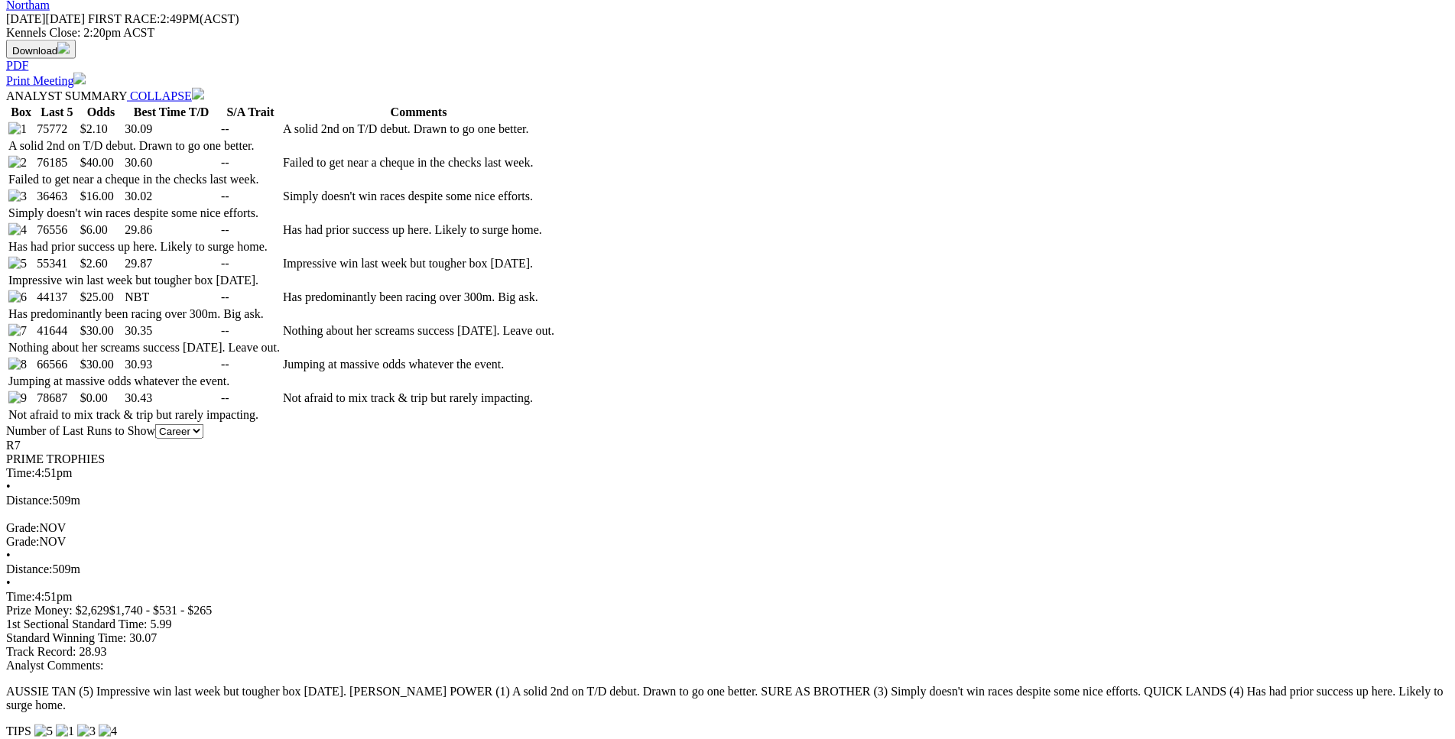
scroll to position [779, 0]
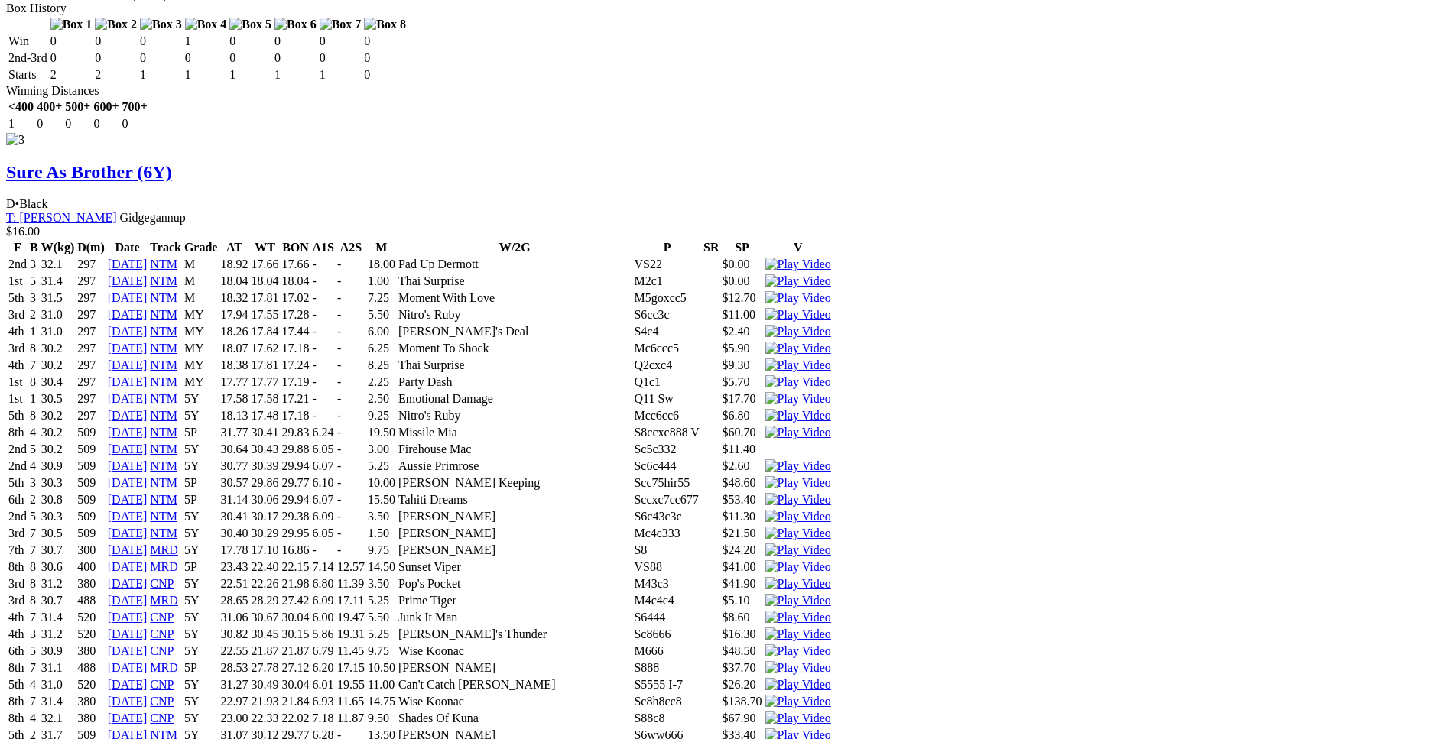
scroll to position [3351, 0]
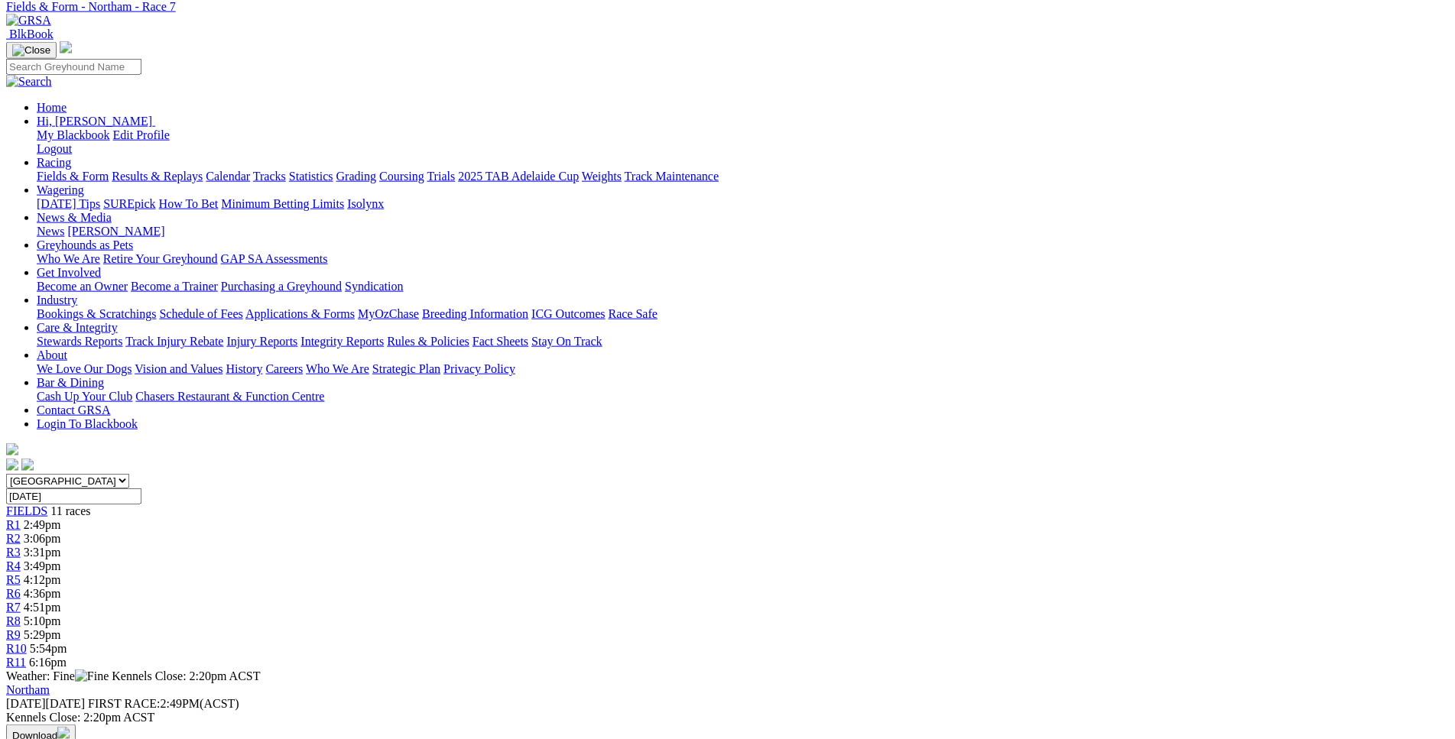
scroll to position [0, 0]
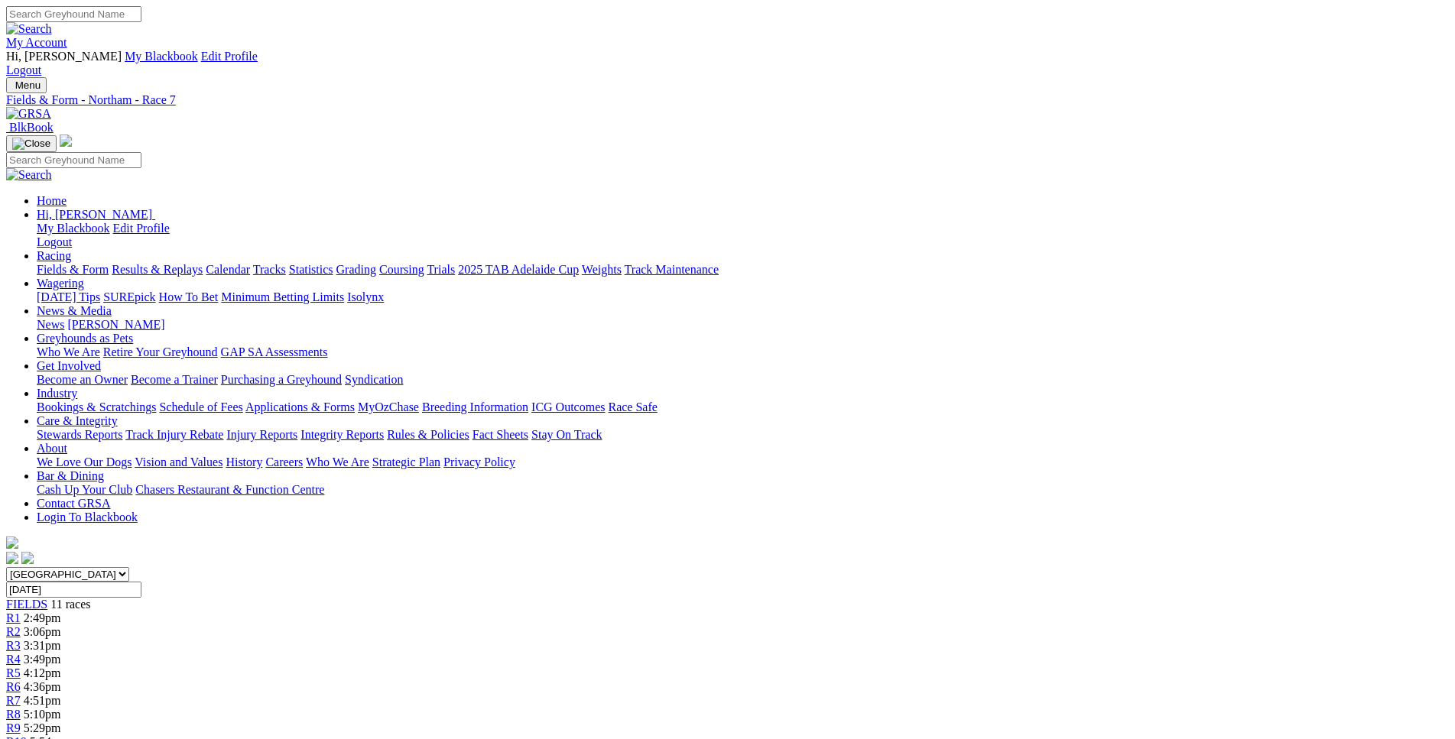
click at [21, 708] on link "R8" at bounding box center [13, 714] width 15 height 13
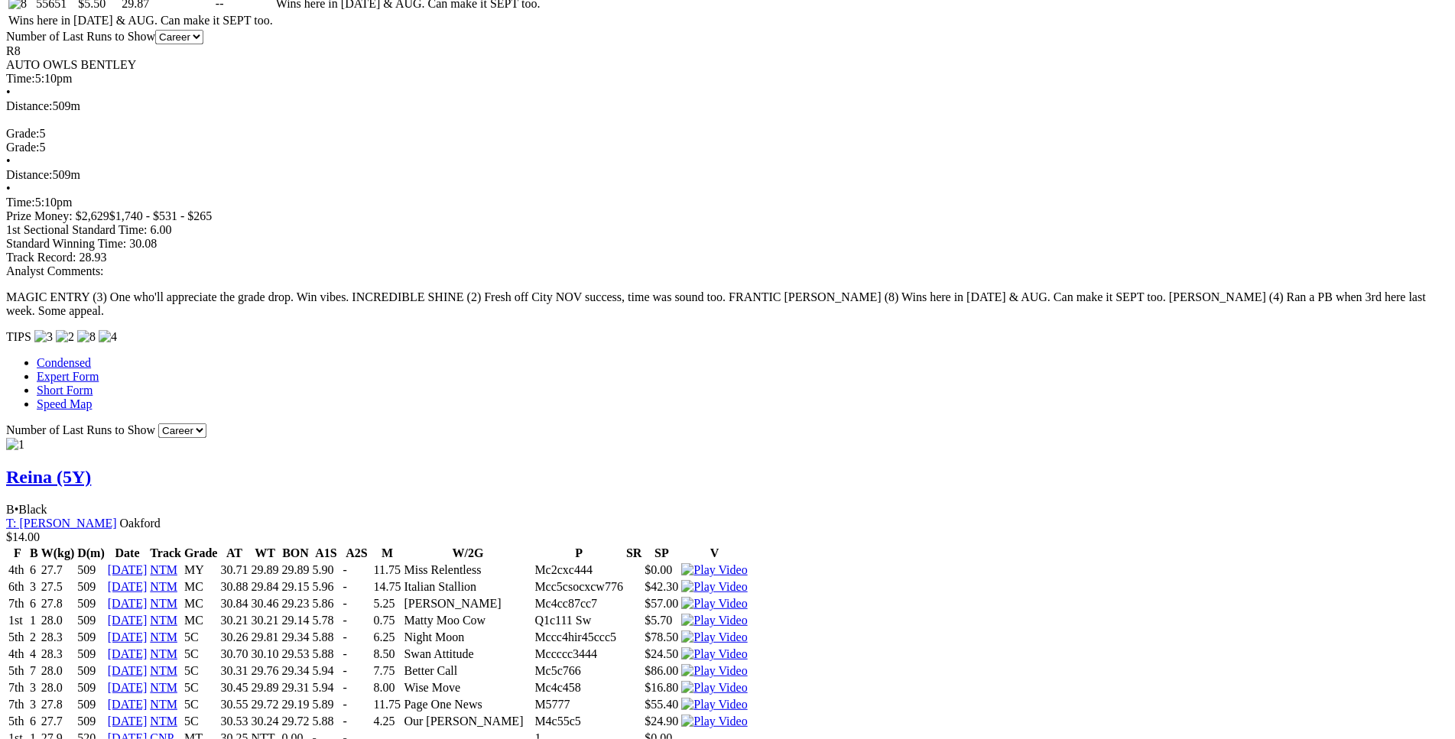
scroll to position [1326, 0]
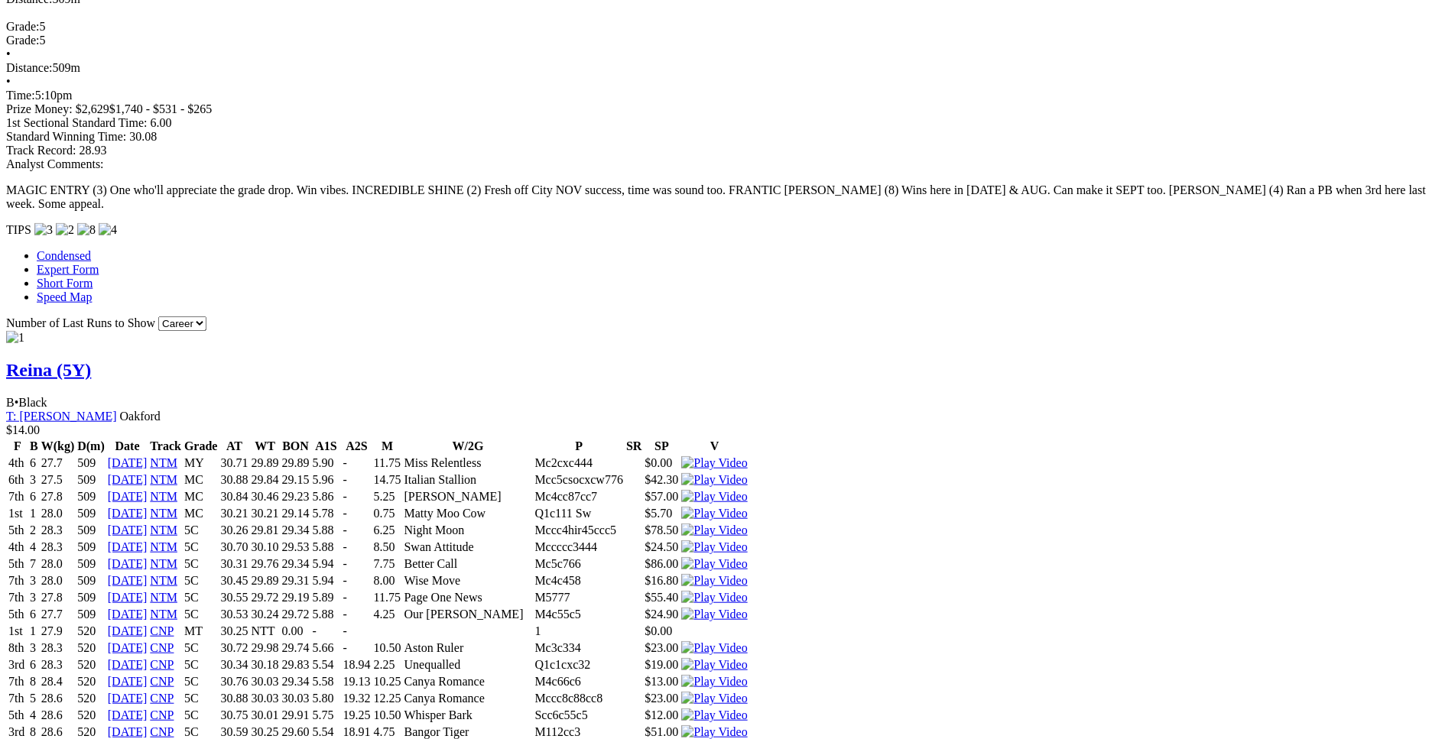
scroll to position [1247, 0]
